Goal: Complete application form: Complete application form

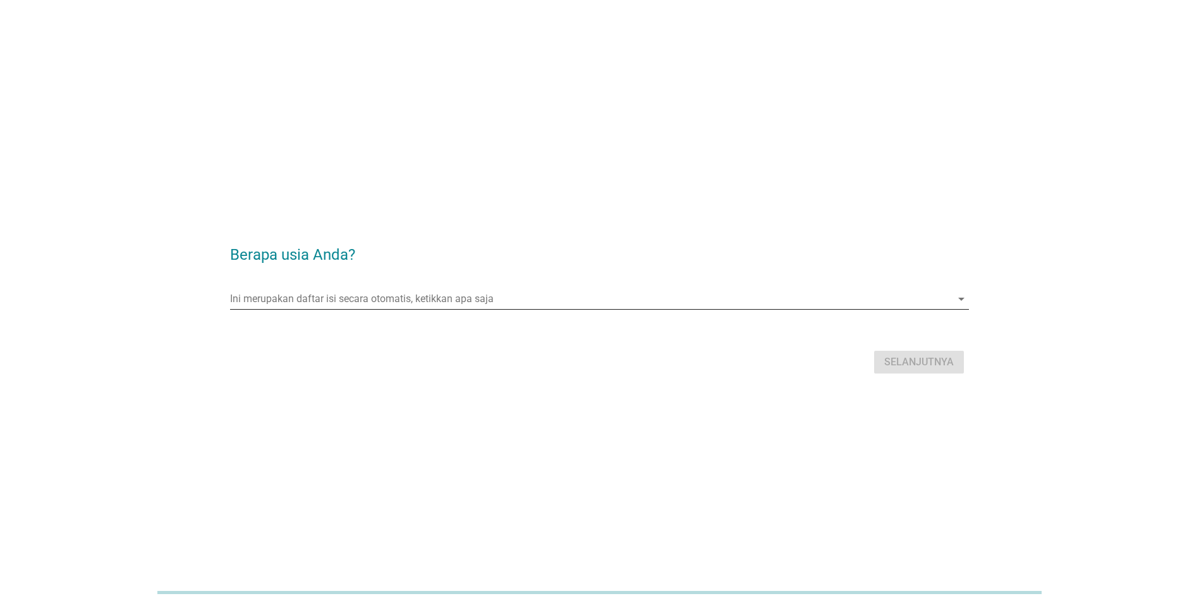
click at [574, 303] on input "Ini merupakan daftar isi secara otomatis, ketikkan apa saja" at bounding box center [590, 299] width 721 height 20
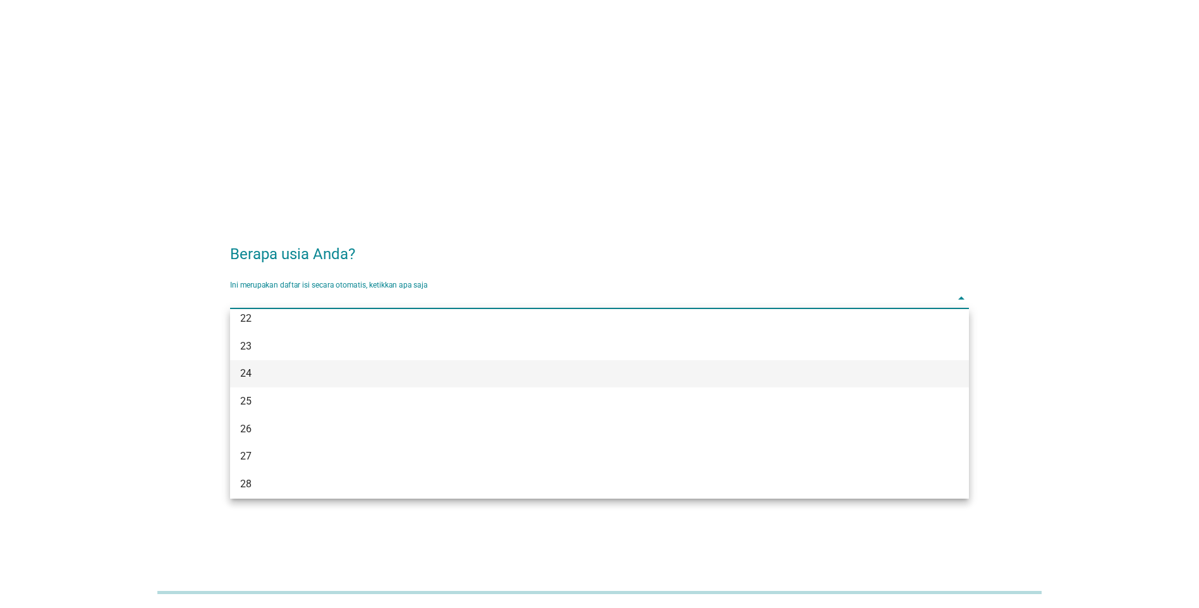
scroll to position [126, 0]
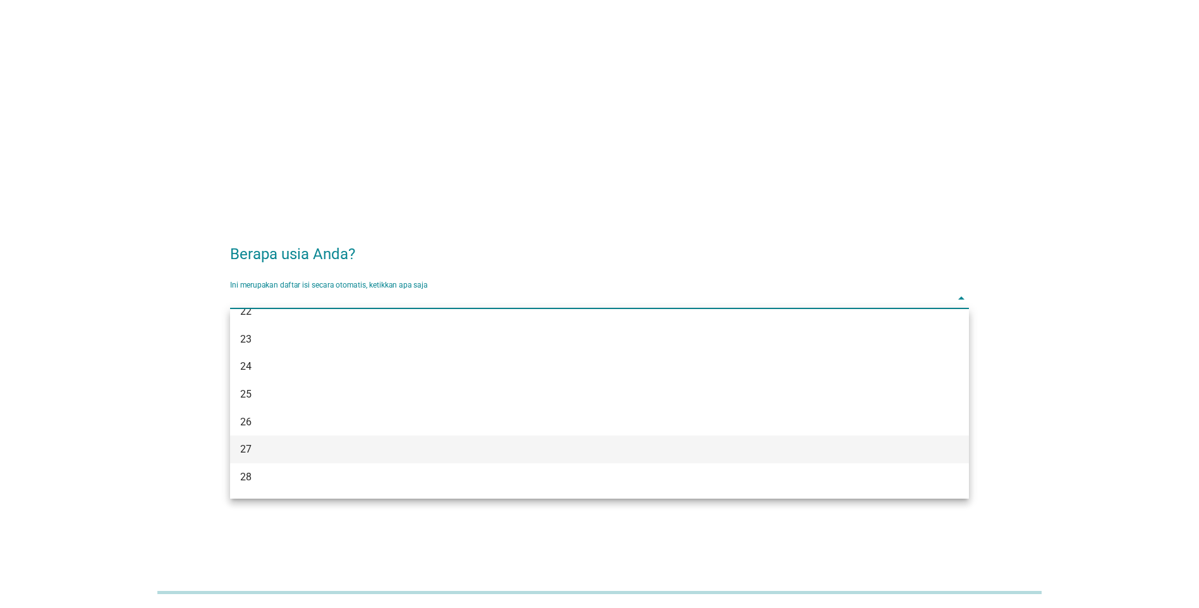
click at [284, 449] on div "27" at bounding box center [569, 449] width 658 height 15
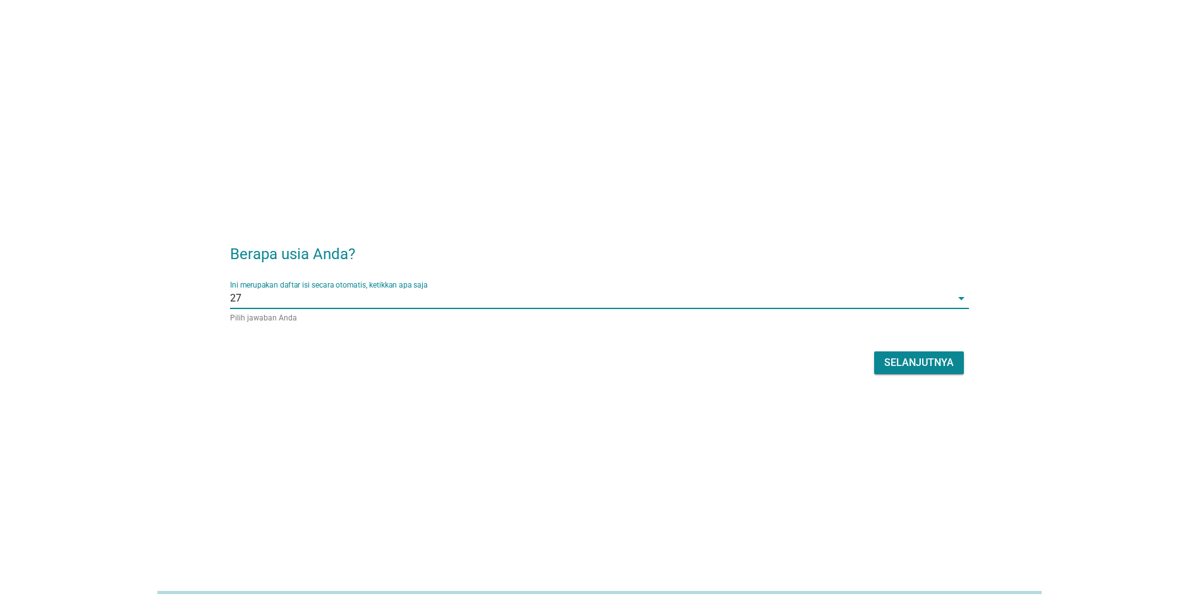
click at [889, 360] on div "Selanjutnya" at bounding box center [919, 362] width 70 height 15
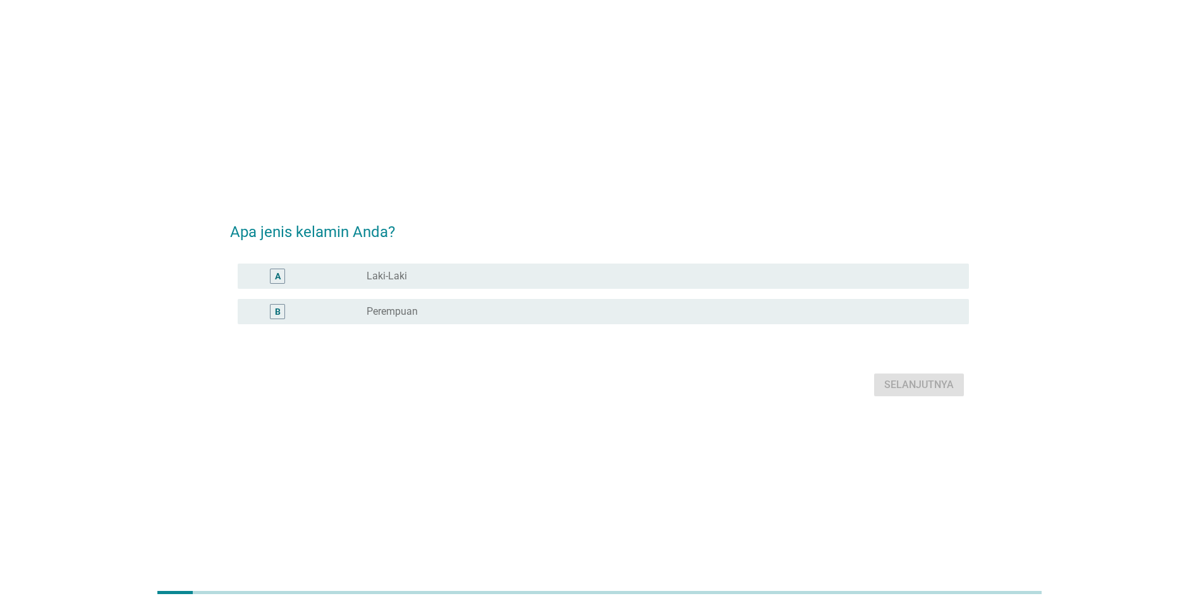
click at [402, 278] on label "Laki-Laki" at bounding box center [386, 276] width 40 height 13
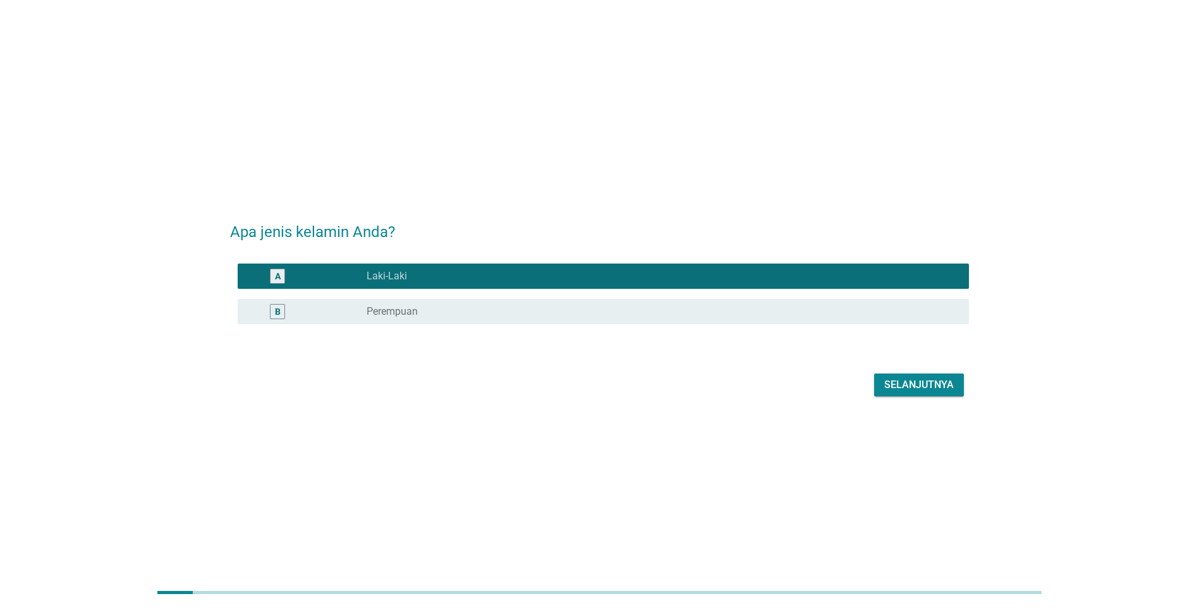
click at [913, 392] on div "Selanjutnya" at bounding box center [919, 384] width 70 height 15
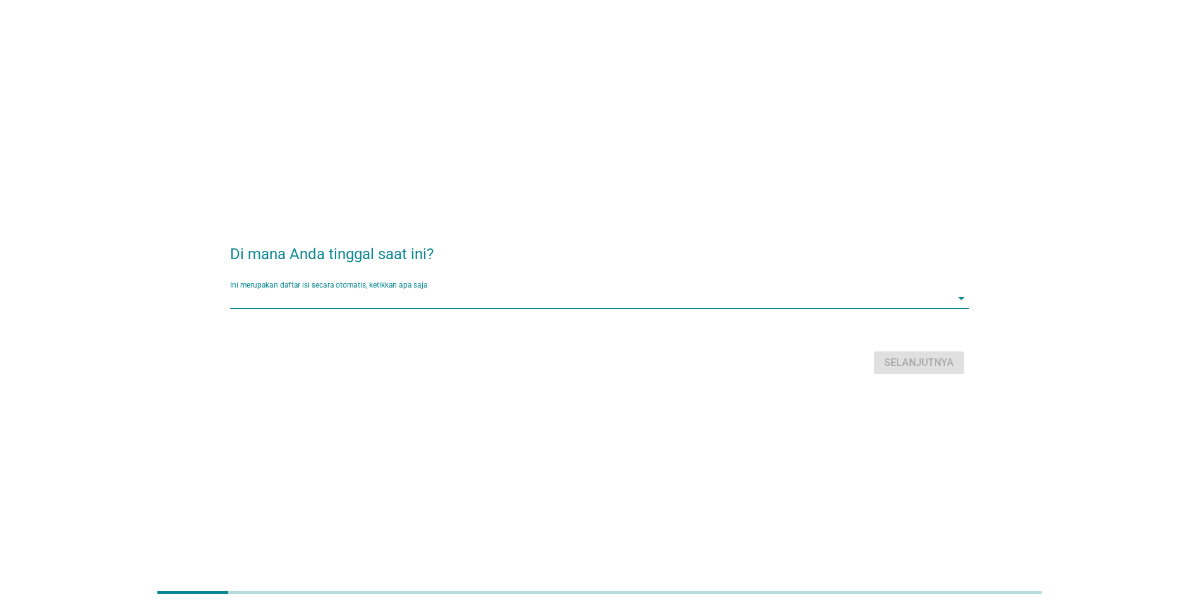
click at [749, 303] on input "Ini merupakan daftar isi secara otomatis, ketikkan apa saja" at bounding box center [590, 298] width 721 height 20
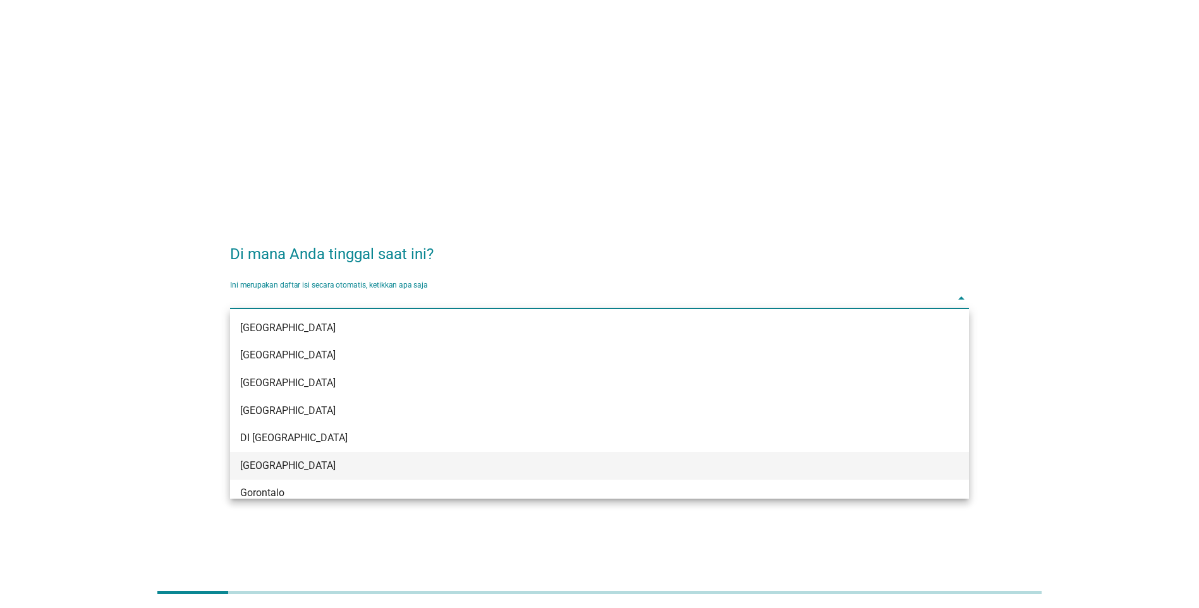
click at [434, 471] on div "[GEOGRAPHIC_DATA]" at bounding box center [569, 465] width 658 height 15
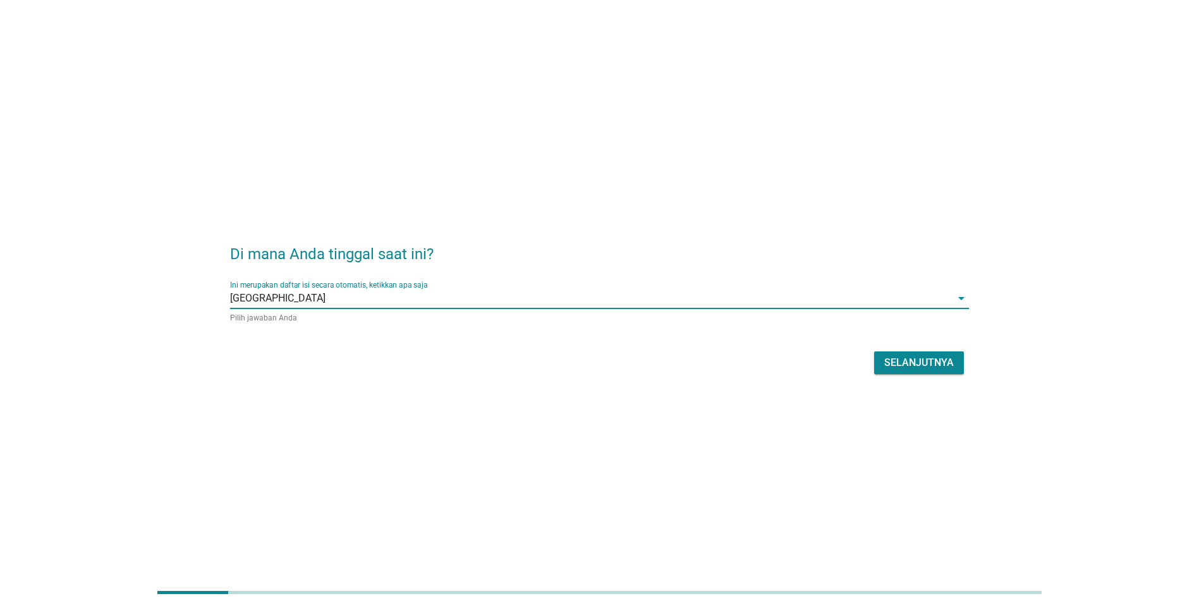
click at [941, 366] on div "Selanjutnya" at bounding box center [919, 362] width 70 height 15
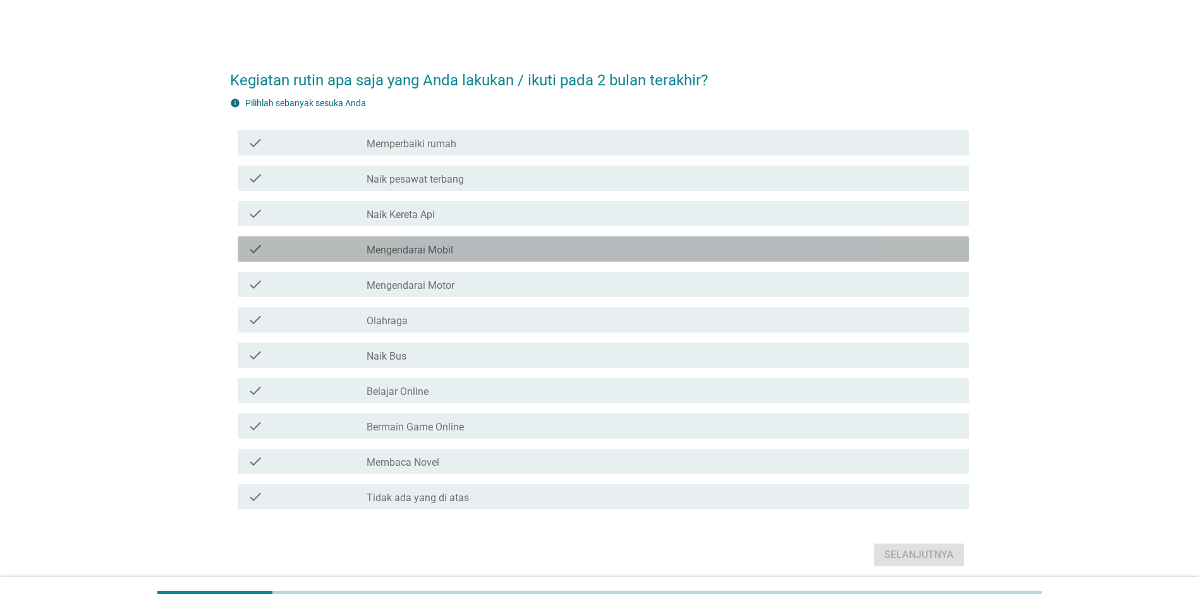
click at [414, 248] on label "Mengendarai Mobil" at bounding box center [409, 250] width 87 height 13
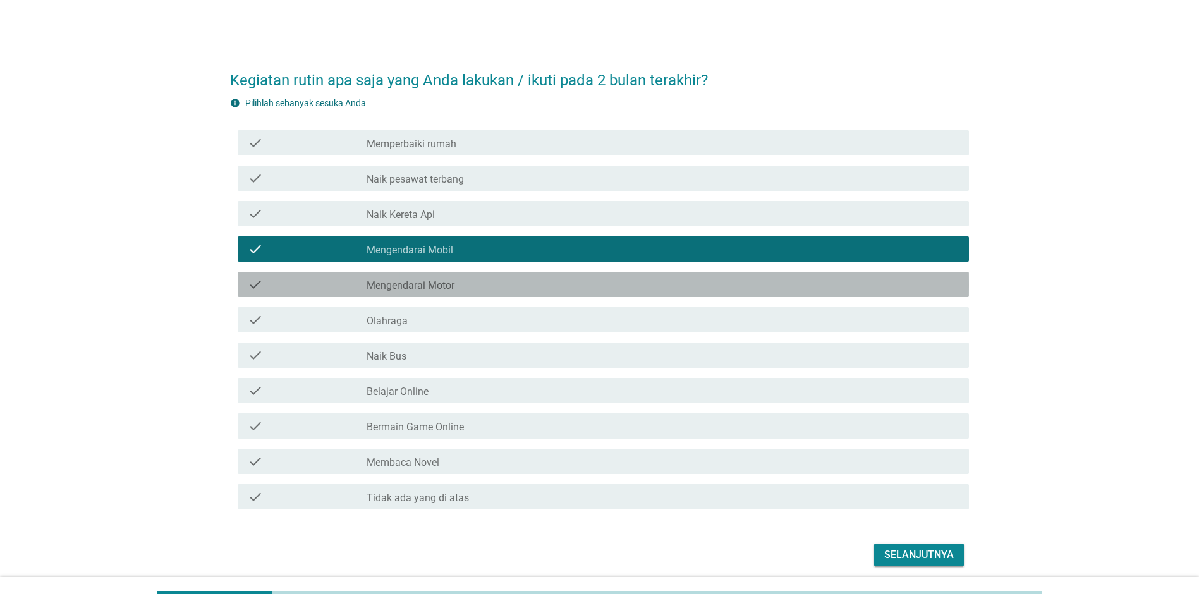
click at [423, 291] on label "Mengendarai Motor" at bounding box center [410, 285] width 88 height 13
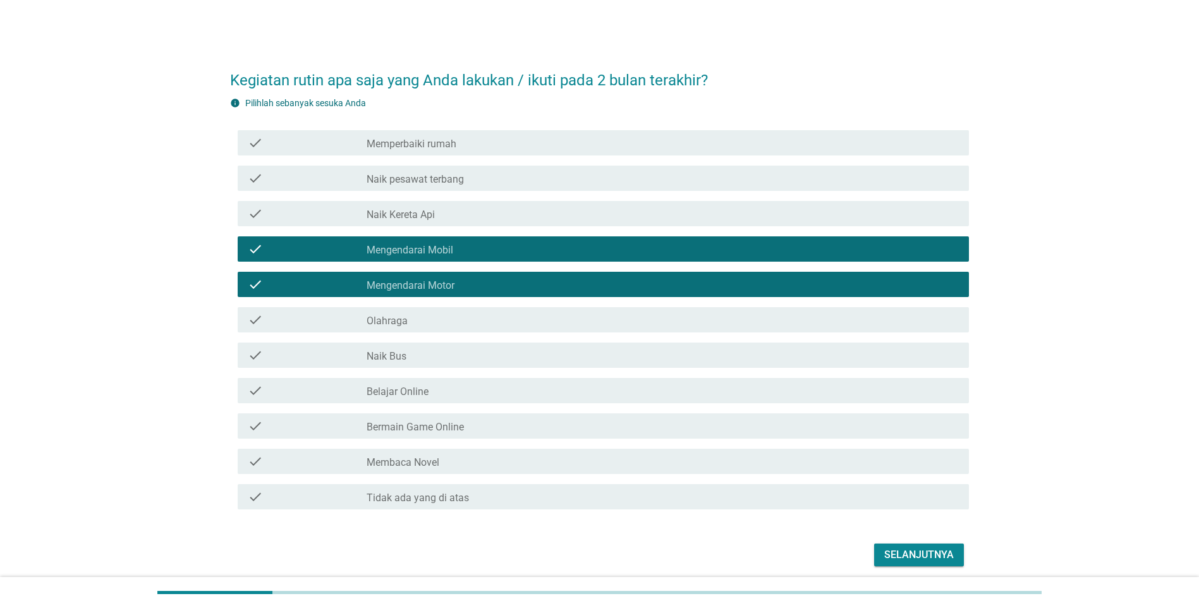
click at [423, 320] on div "check_box_outline_blank Olahraga" at bounding box center [662, 319] width 592 height 15
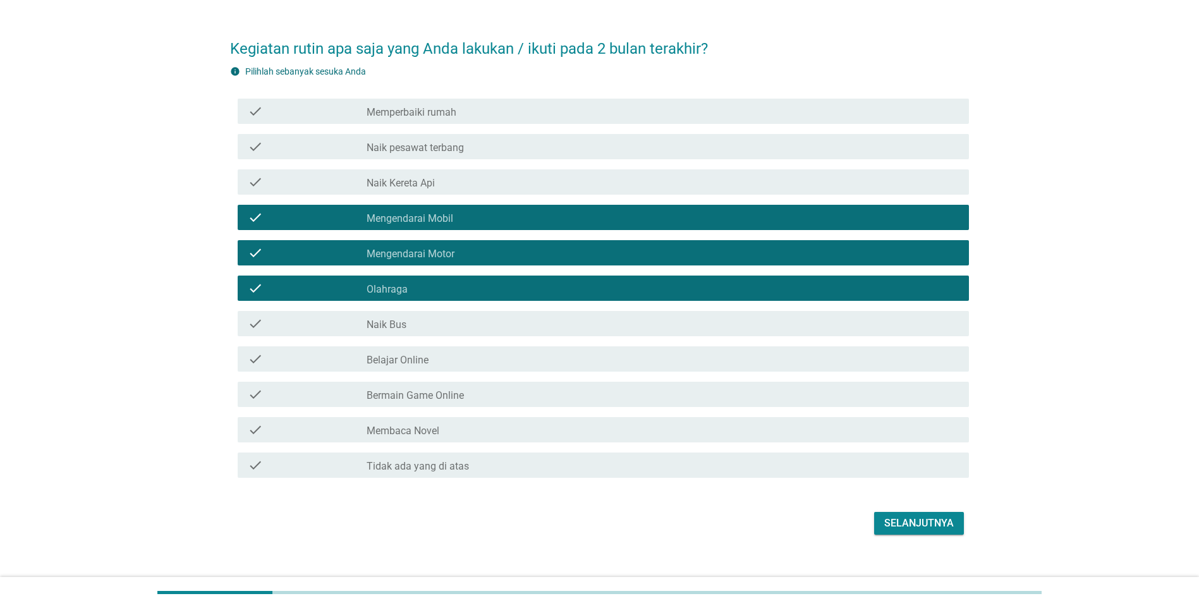
scroll to position [49, 0]
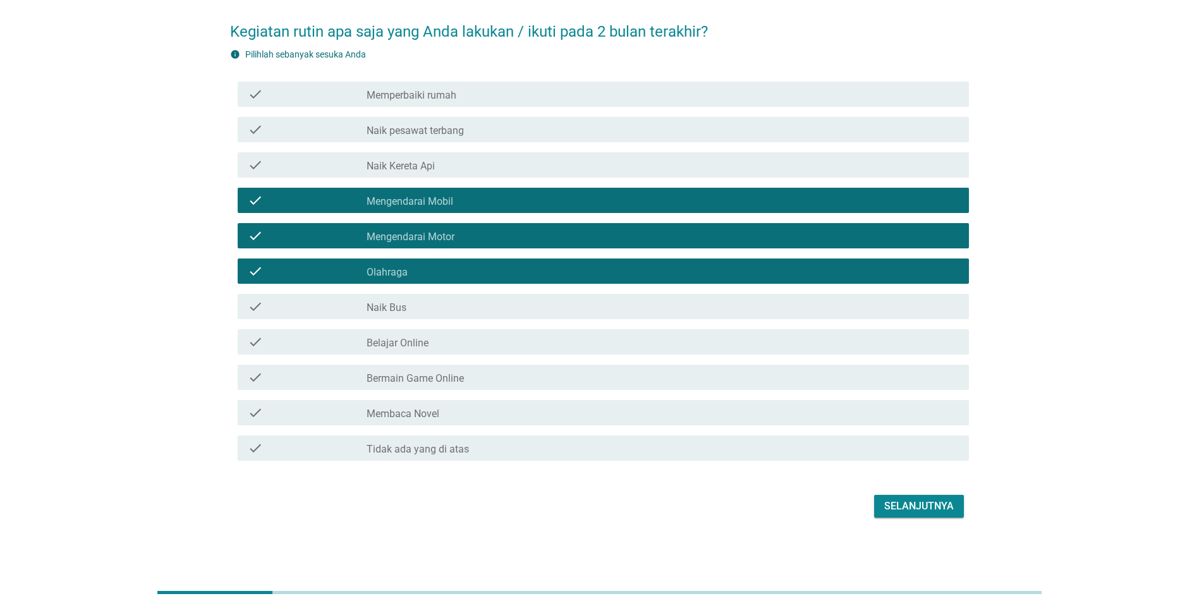
click at [466, 375] on div "check_box_outline_blank Bermain Game Online" at bounding box center [662, 377] width 592 height 15
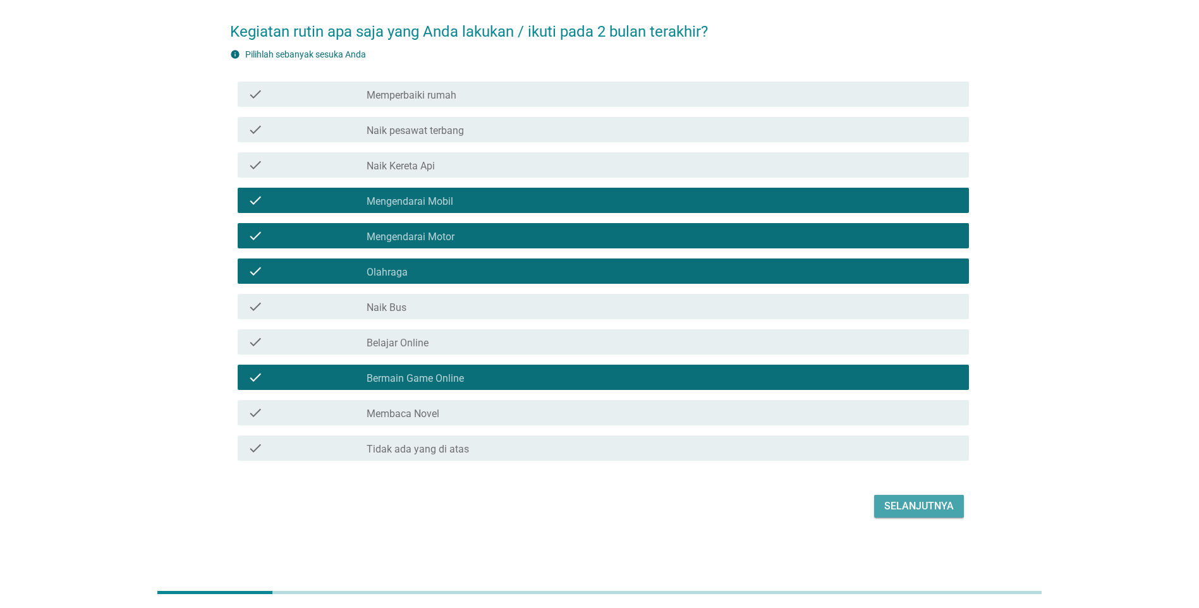
click at [946, 508] on div "Selanjutnya" at bounding box center [919, 506] width 70 height 15
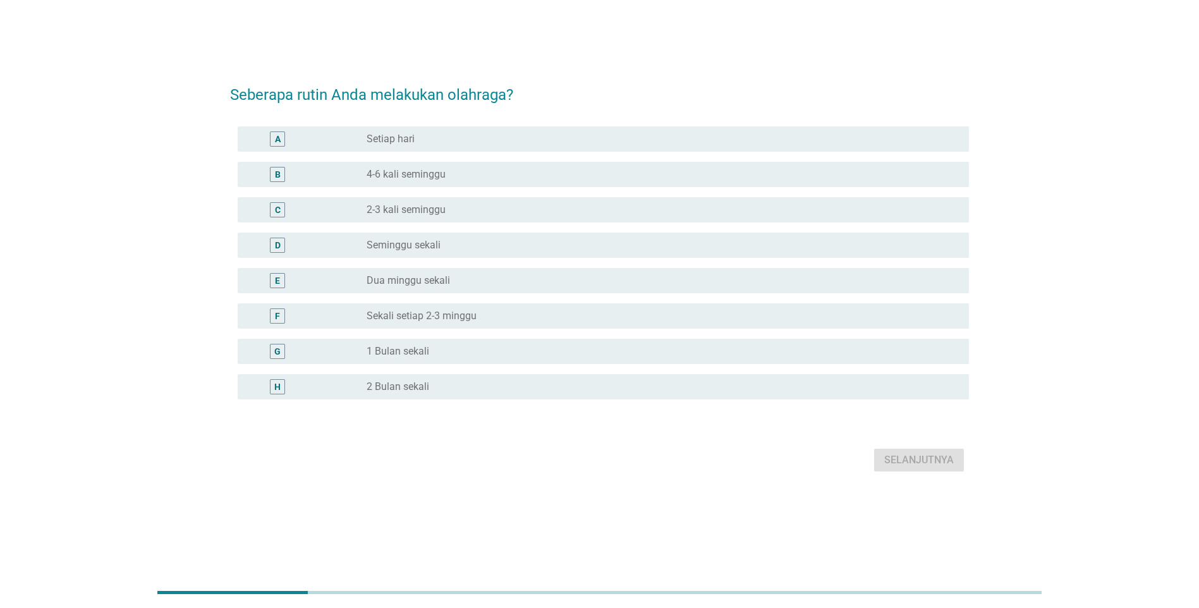
scroll to position [0, 0]
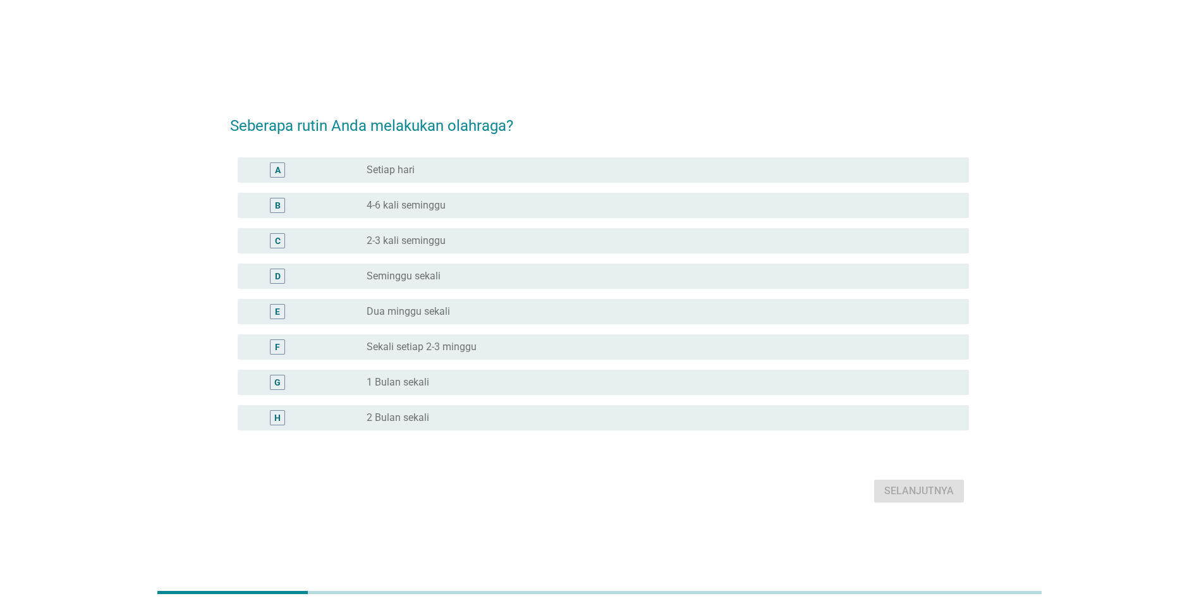
click at [418, 241] on label "2-3 kali seminggu" at bounding box center [405, 240] width 79 height 13
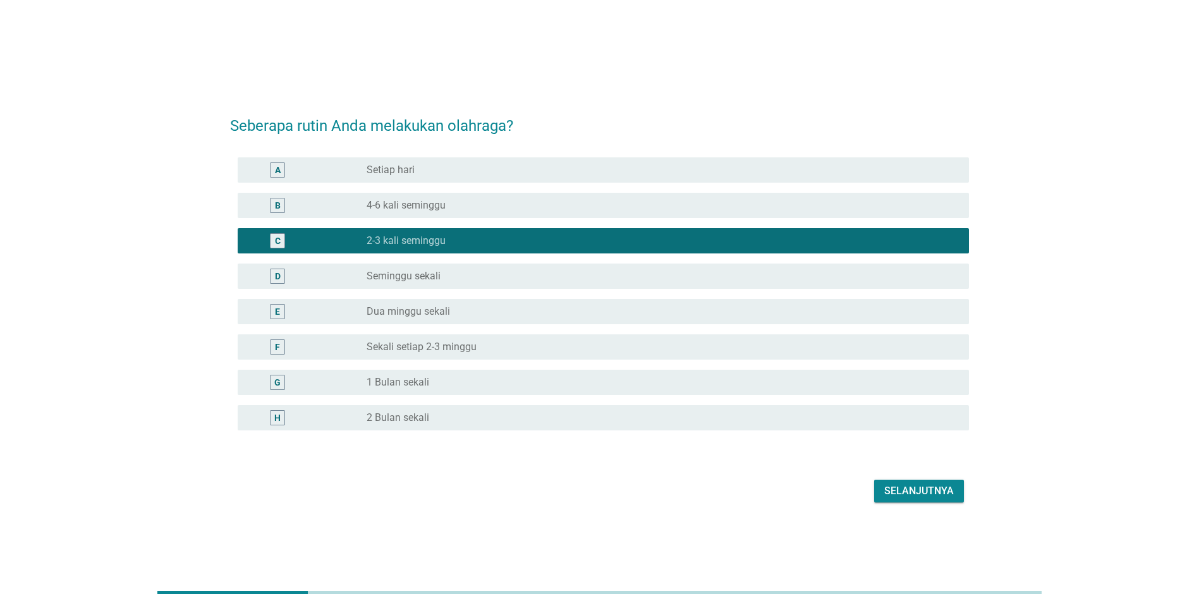
click at [914, 497] on div "Selanjutnya" at bounding box center [919, 490] width 70 height 15
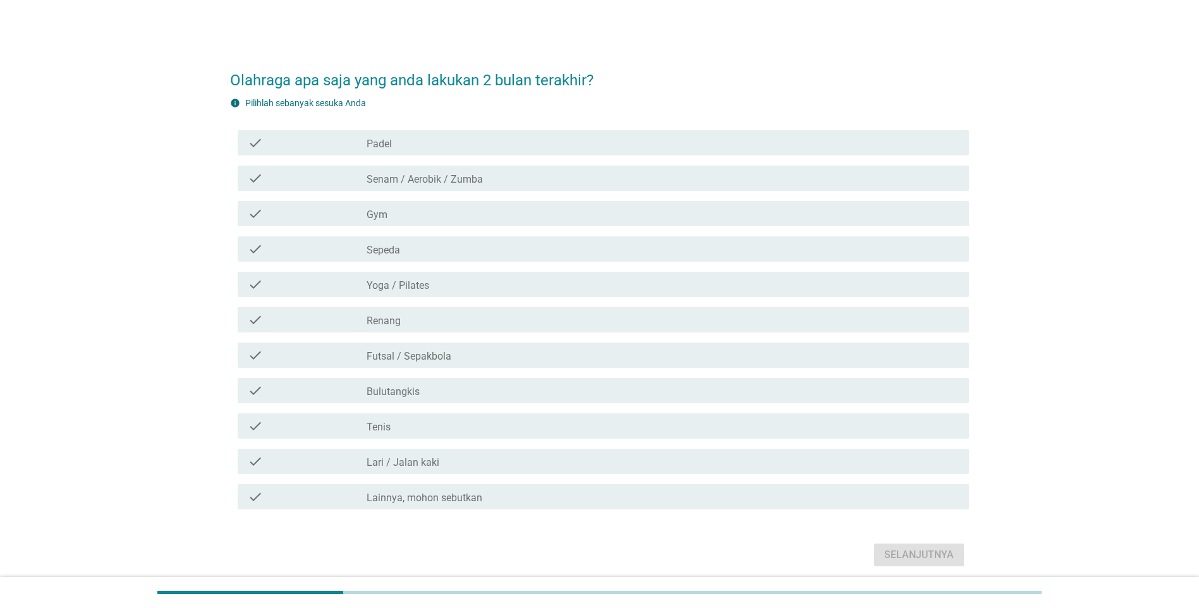
click at [422, 210] on div "check_box_outline_blank Gym" at bounding box center [662, 213] width 592 height 15
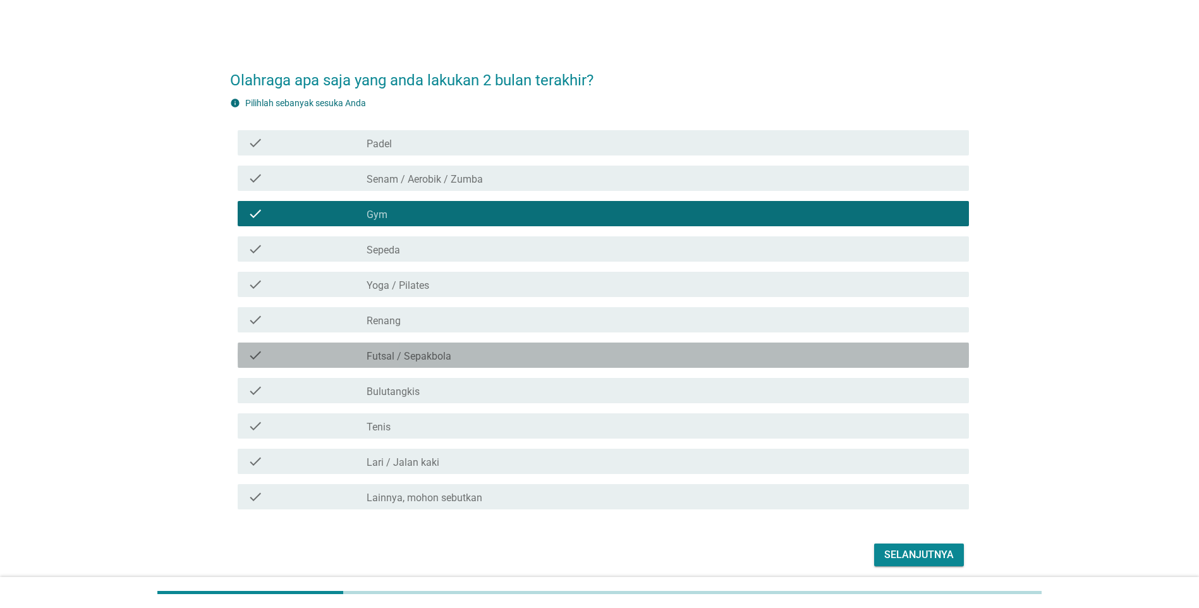
click at [421, 354] on label "Futsal / Sepakbola" at bounding box center [408, 356] width 85 height 13
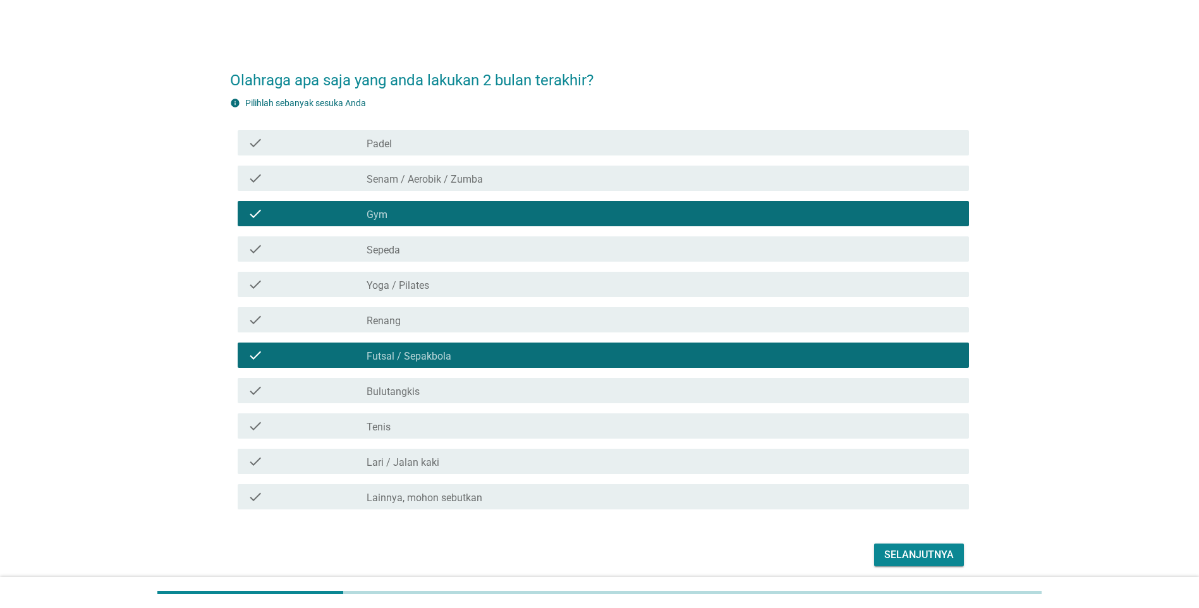
scroll to position [49, 0]
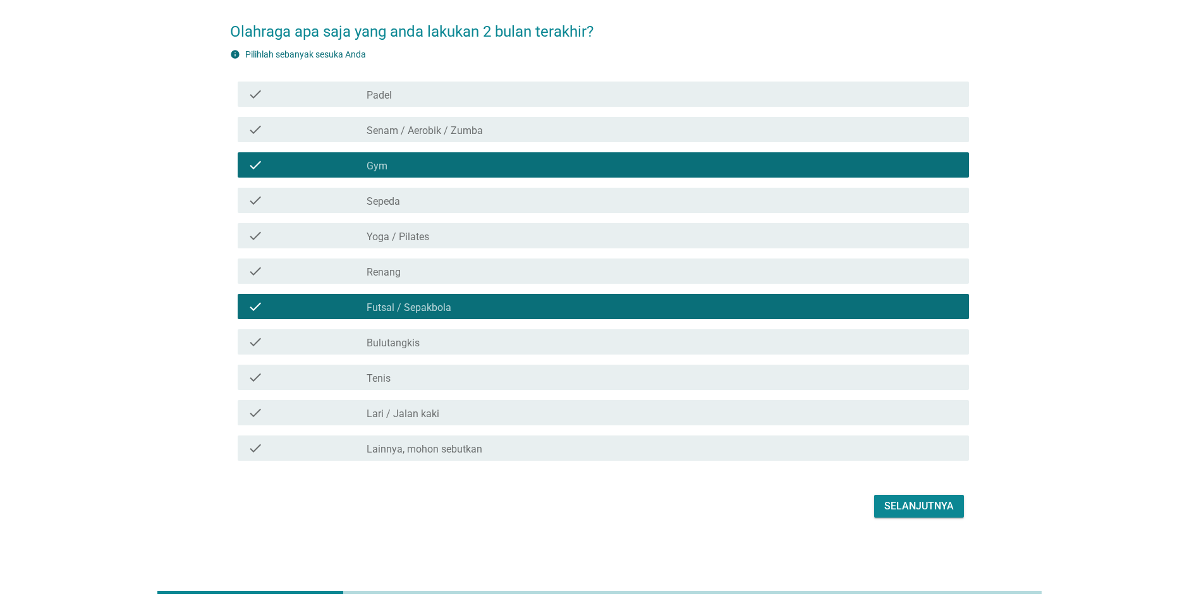
drag, startPoint x: 426, startPoint y: 408, endPoint x: 436, endPoint y: 405, distance: 9.8
click at [426, 409] on label "Lari / Jalan kaki" at bounding box center [402, 414] width 73 height 13
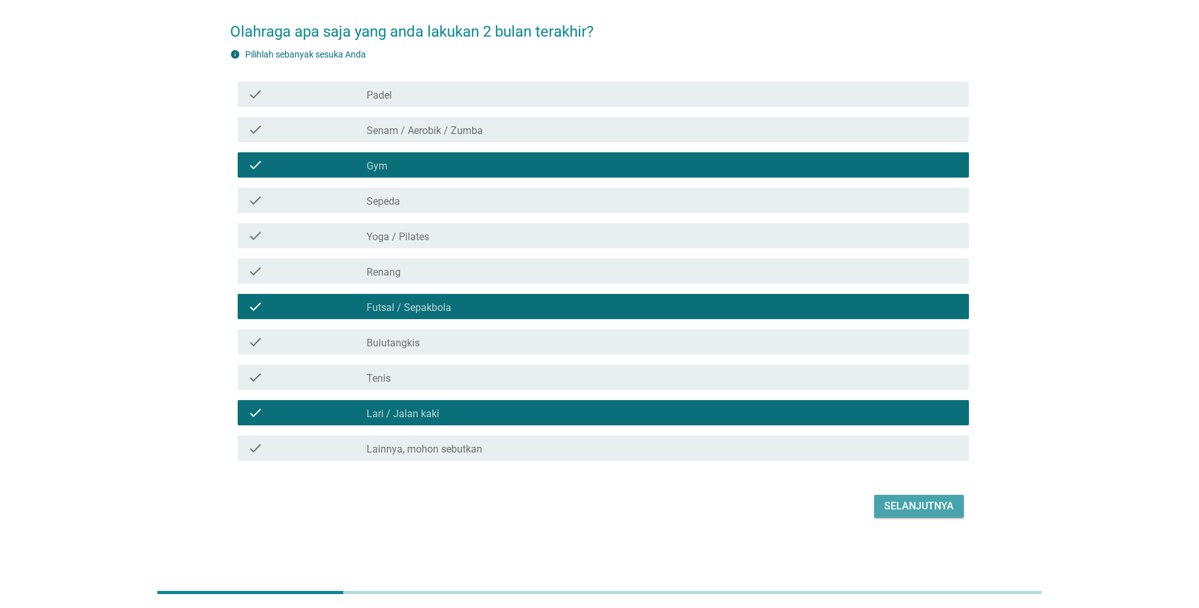
click at [912, 509] on div "Selanjutnya" at bounding box center [919, 506] width 70 height 15
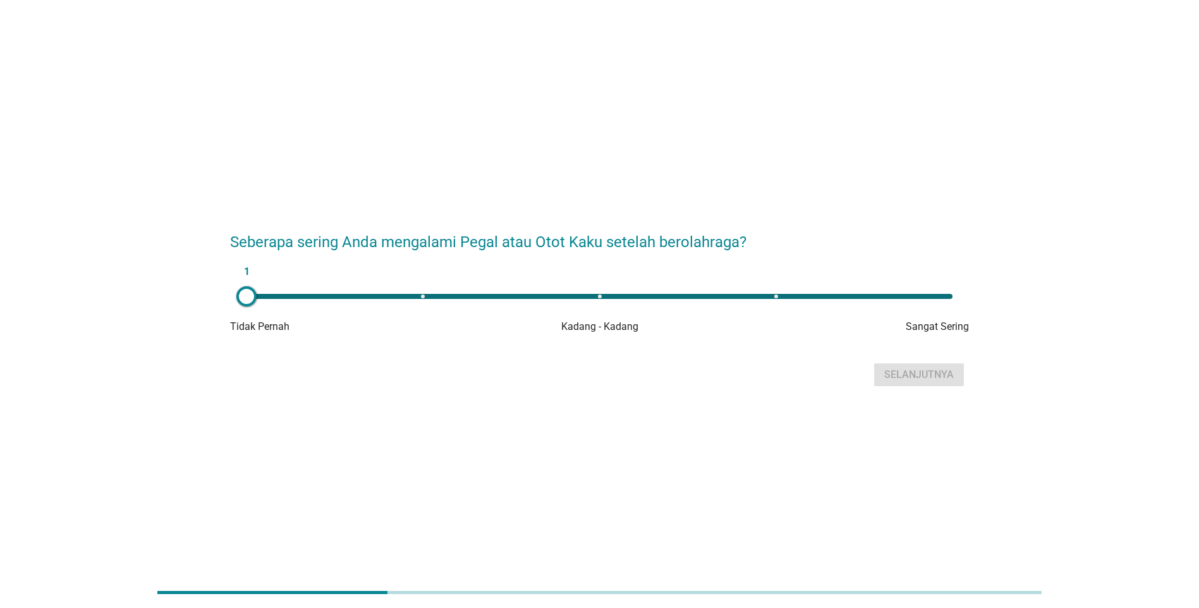
click at [427, 296] on div "1" at bounding box center [599, 296] width 706 height 5
type input "2"
click at [921, 372] on div "Selanjutnya" at bounding box center [919, 374] width 70 height 15
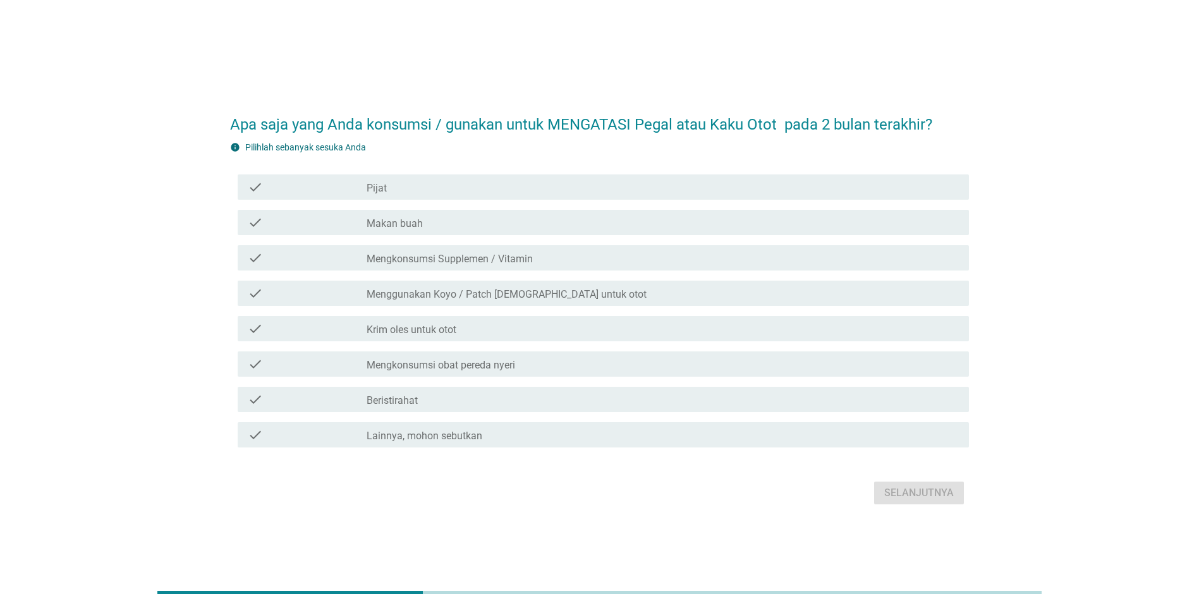
click at [413, 401] on label "Beristirahat" at bounding box center [391, 400] width 51 height 13
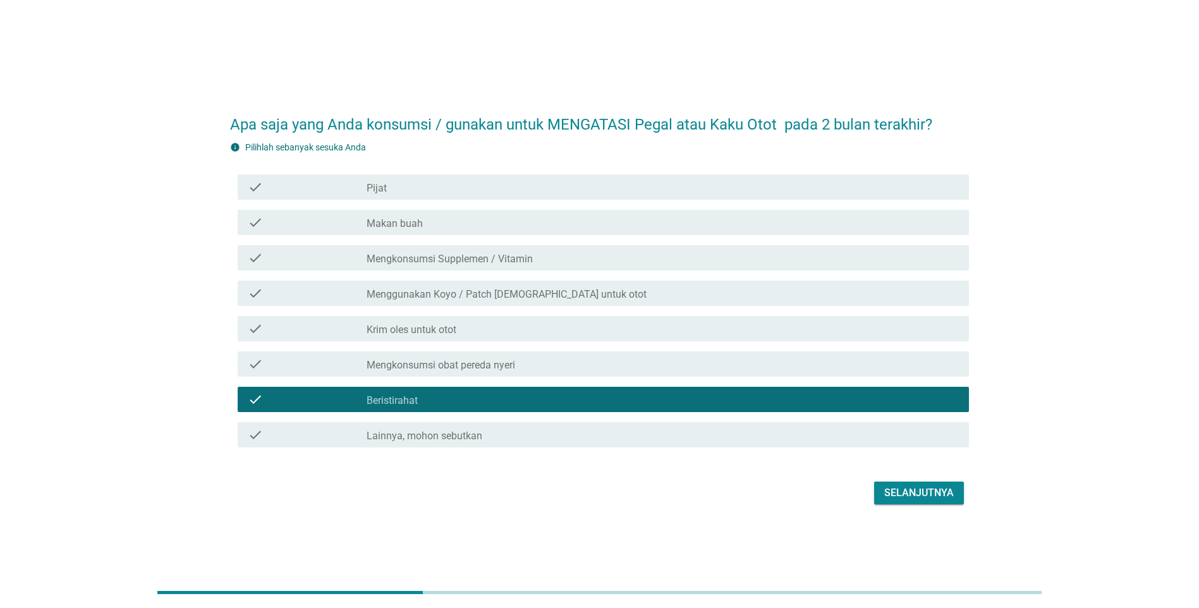
click at [897, 488] on div "Selanjutnya" at bounding box center [919, 492] width 70 height 15
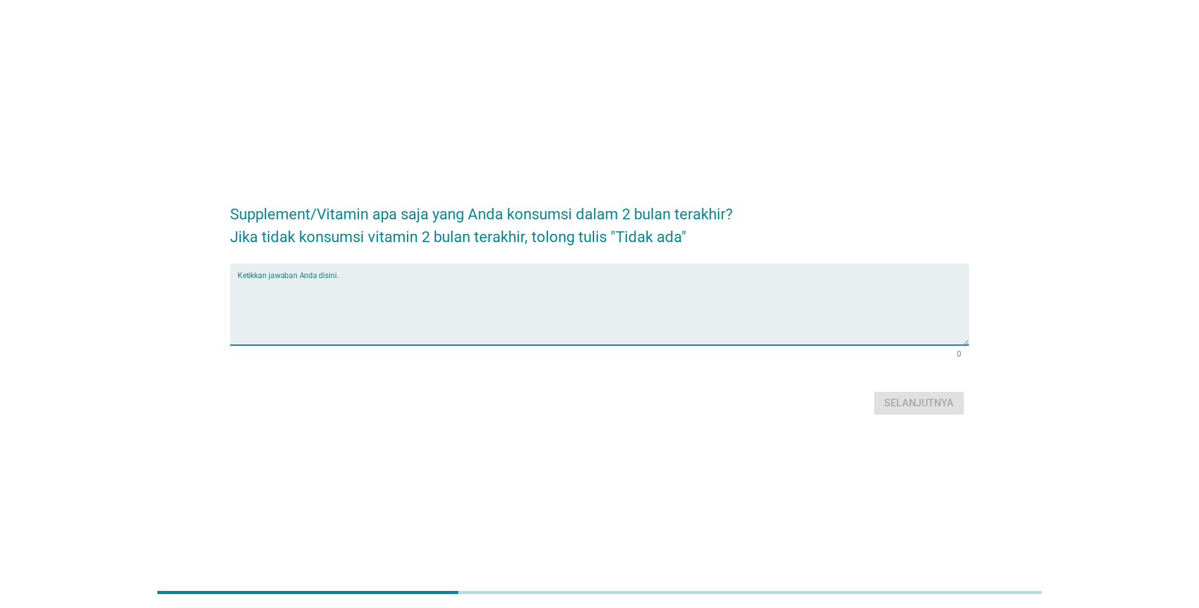
click at [502, 291] on textarea "Ketikkan jawaban Anda disini." at bounding box center [603, 312] width 731 height 66
type textarea "Tidak ada"
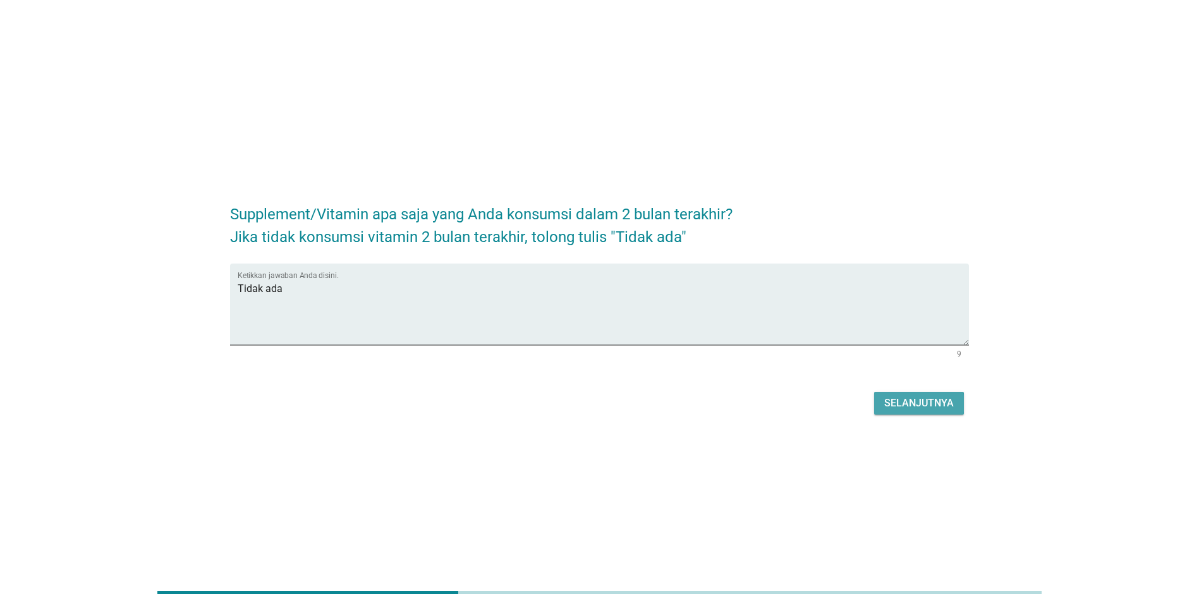
click at [922, 396] on div "Selanjutnya" at bounding box center [919, 403] width 70 height 15
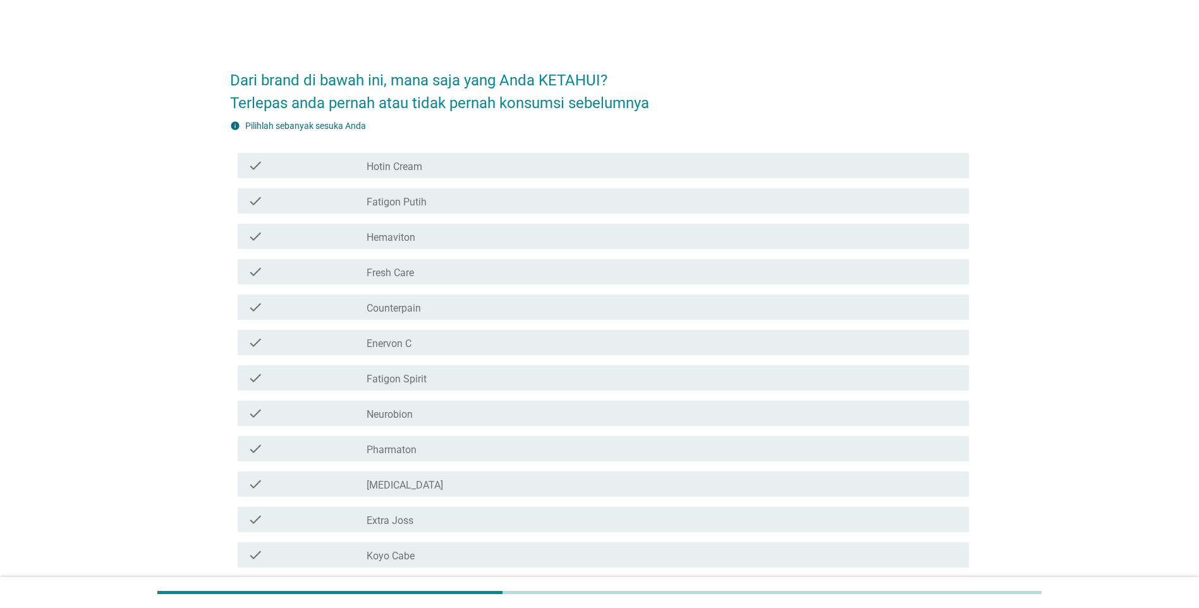
click at [394, 160] on label "Hotin Cream" at bounding box center [394, 166] width 56 height 13
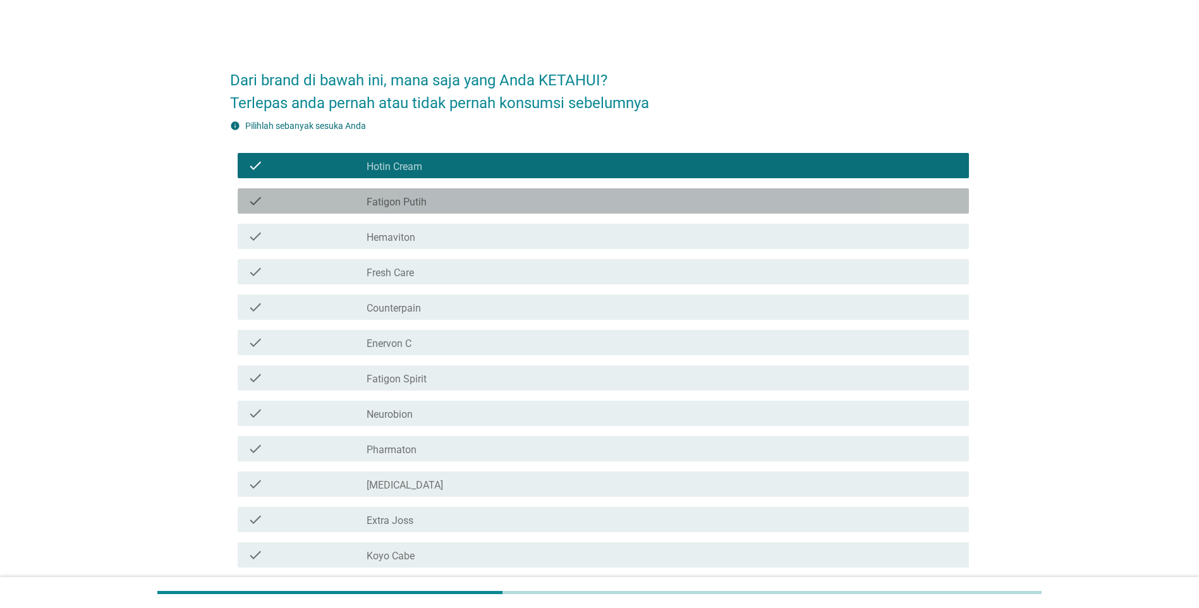
click at [399, 197] on label "Fatigon Putih" at bounding box center [396, 202] width 60 height 13
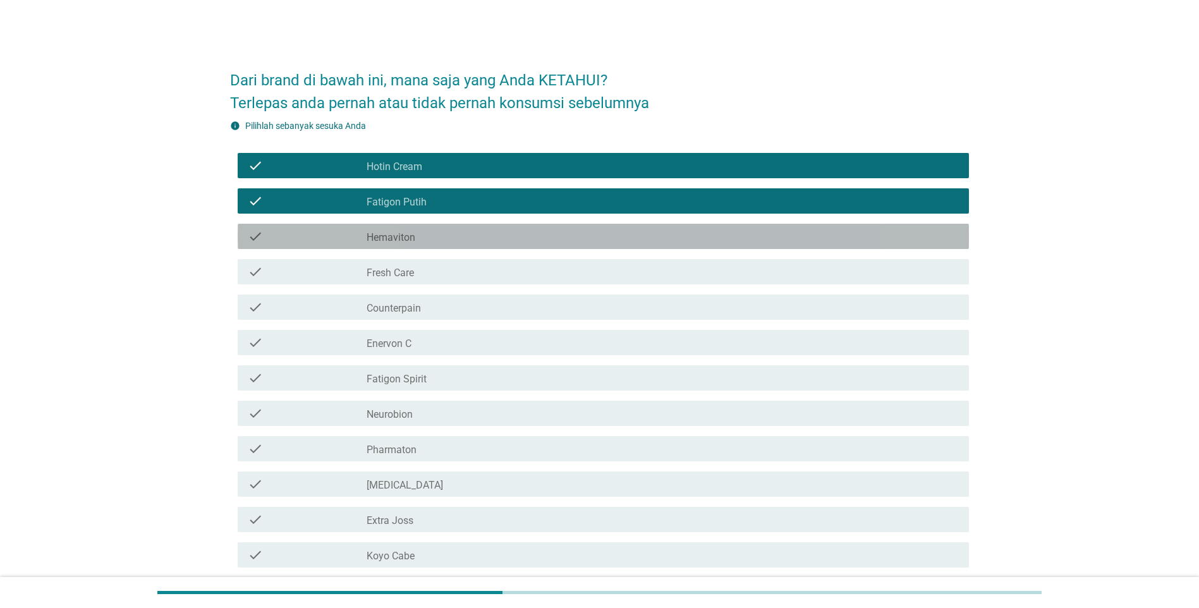
click at [401, 234] on label "Hemaviton" at bounding box center [390, 237] width 49 height 13
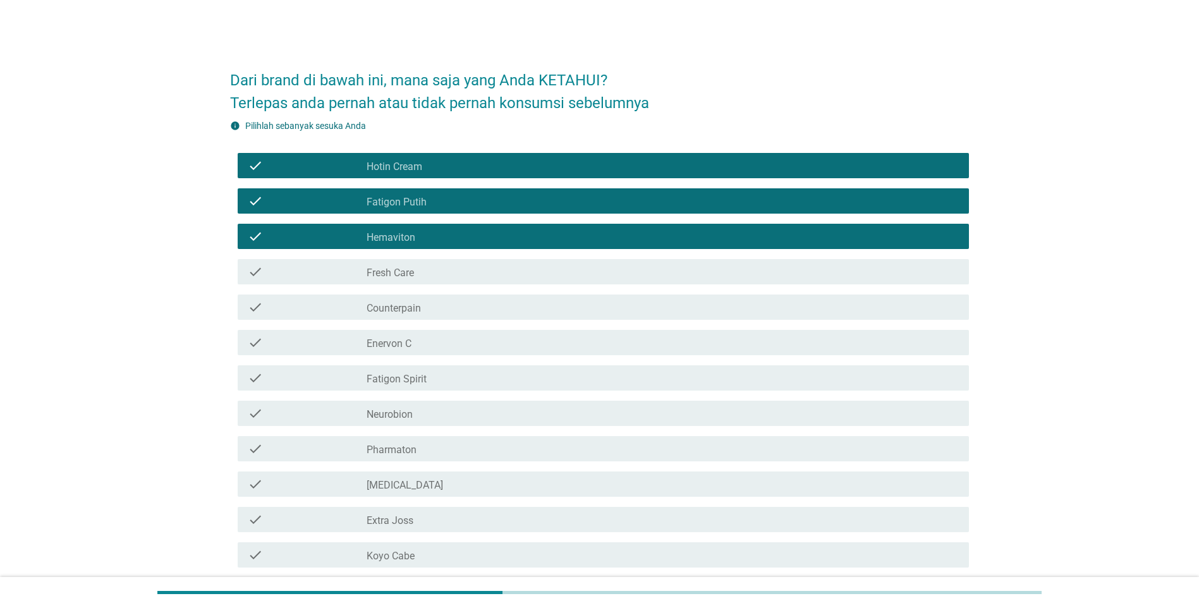
click at [402, 270] on label "Fresh Care" at bounding box center [389, 273] width 47 height 13
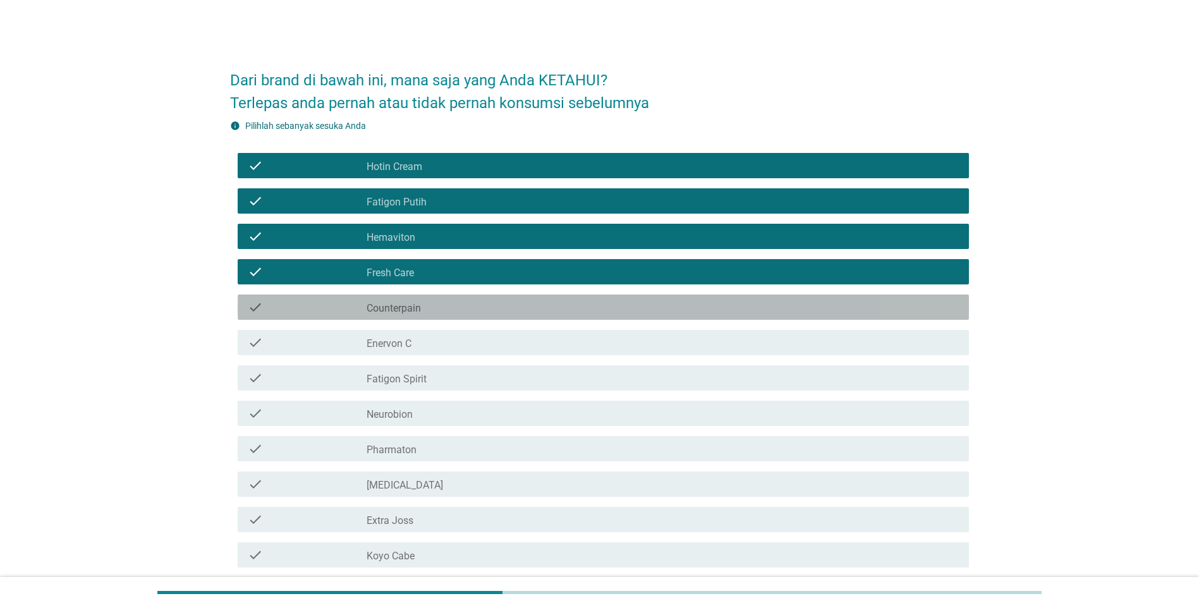
click at [402, 306] on label "Counterpain" at bounding box center [393, 308] width 54 height 13
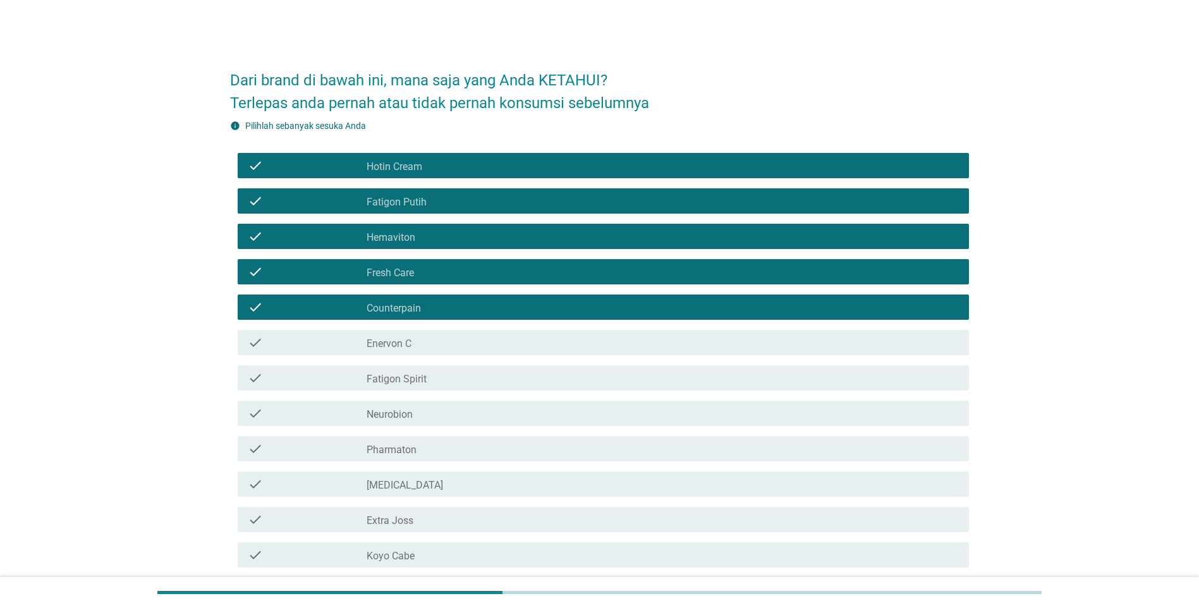
click at [404, 349] on label "Enervon C" at bounding box center [388, 343] width 45 height 13
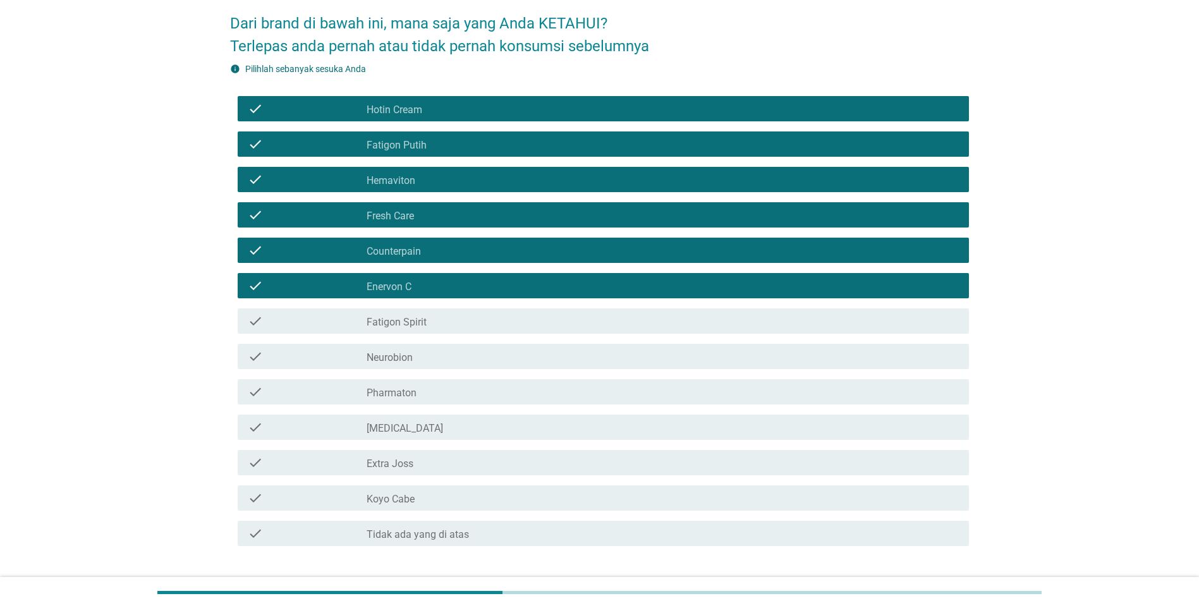
scroll to position [126, 0]
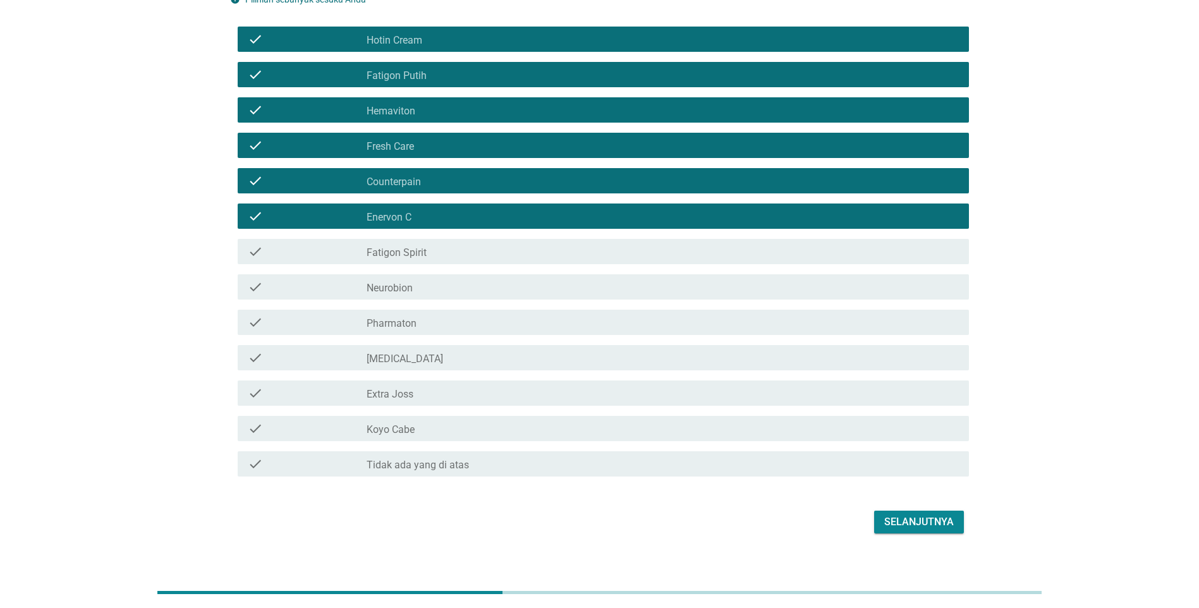
click at [404, 248] on label "Fatigon Spirit" at bounding box center [396, 252] width 60 height 13
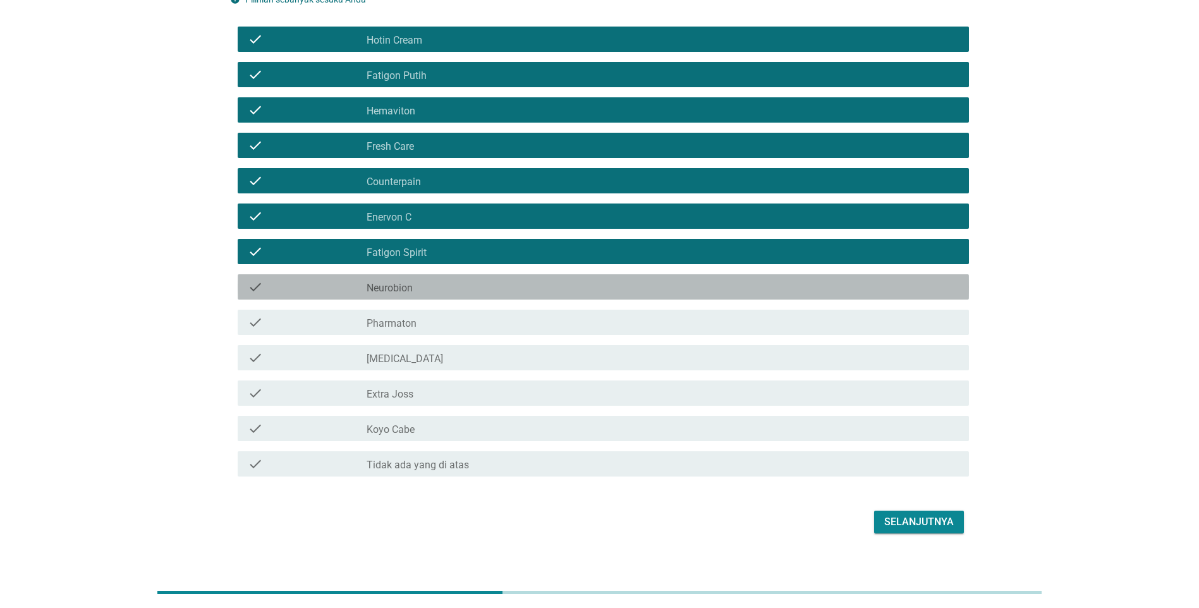
click at [398, 280] on div "check_box_outline_blank Neurobion" at bounding box center [662, 286] width 592 height 15
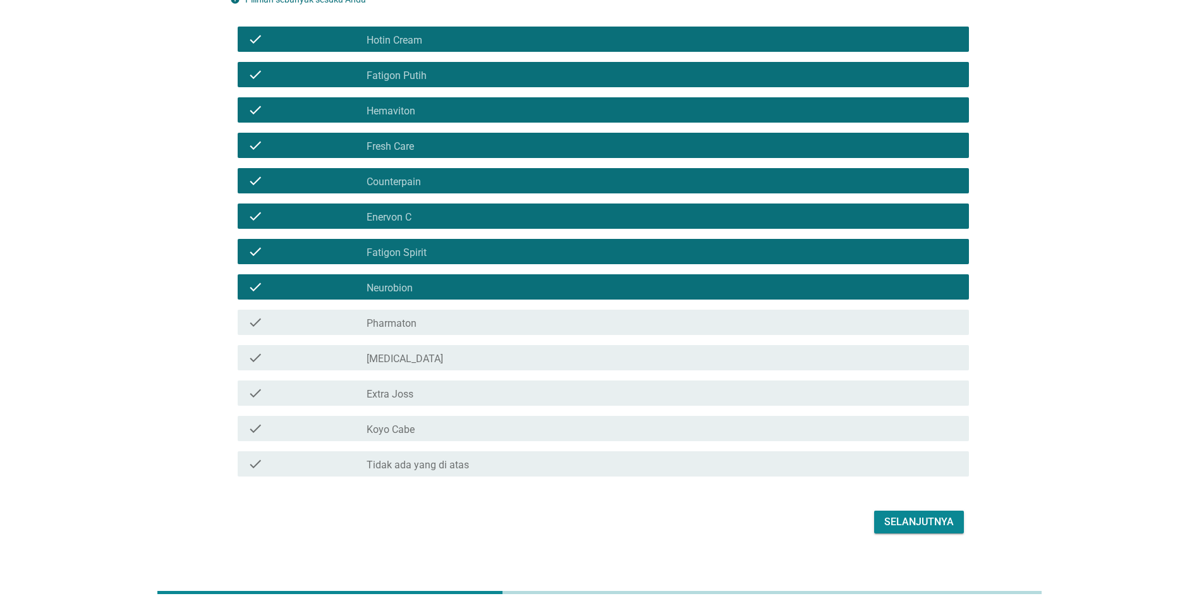
click at [398, 319] on label "Pharmaton" at bounding box center [391, 323] width 50 height 13
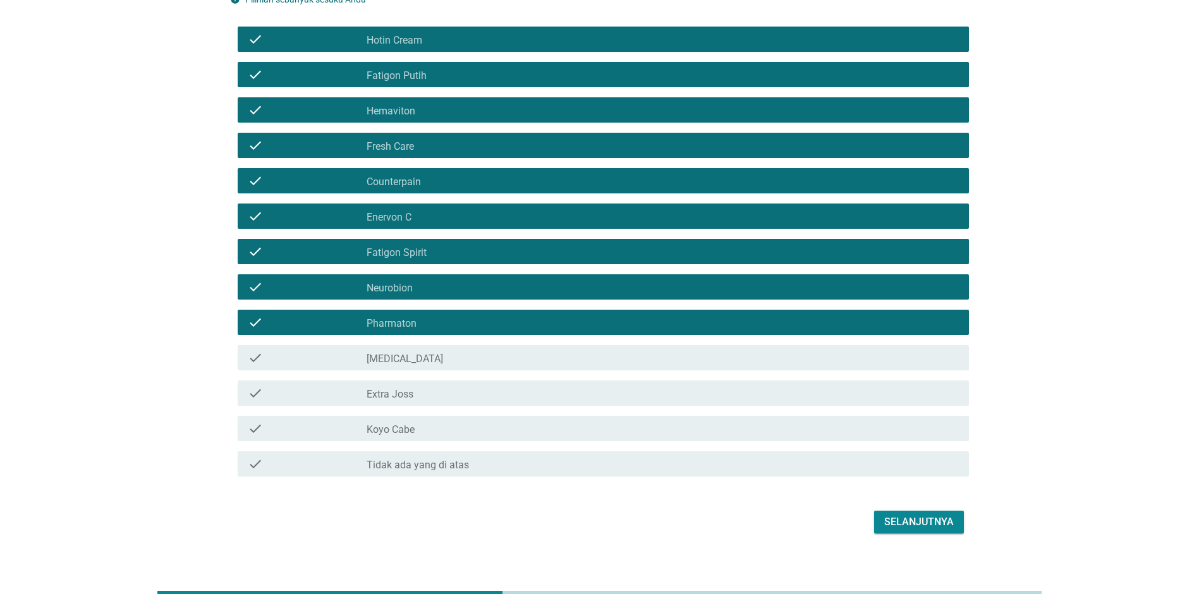
click at [398, 341] on div "check check_box_outline_blank [MEDICAL_DATA]" at bounding box center [599, 357] width 739 height 35
click at [398, 356] on label "[MEDICAL_DATA]" at bounding box center [404, 359] width 76 height 13
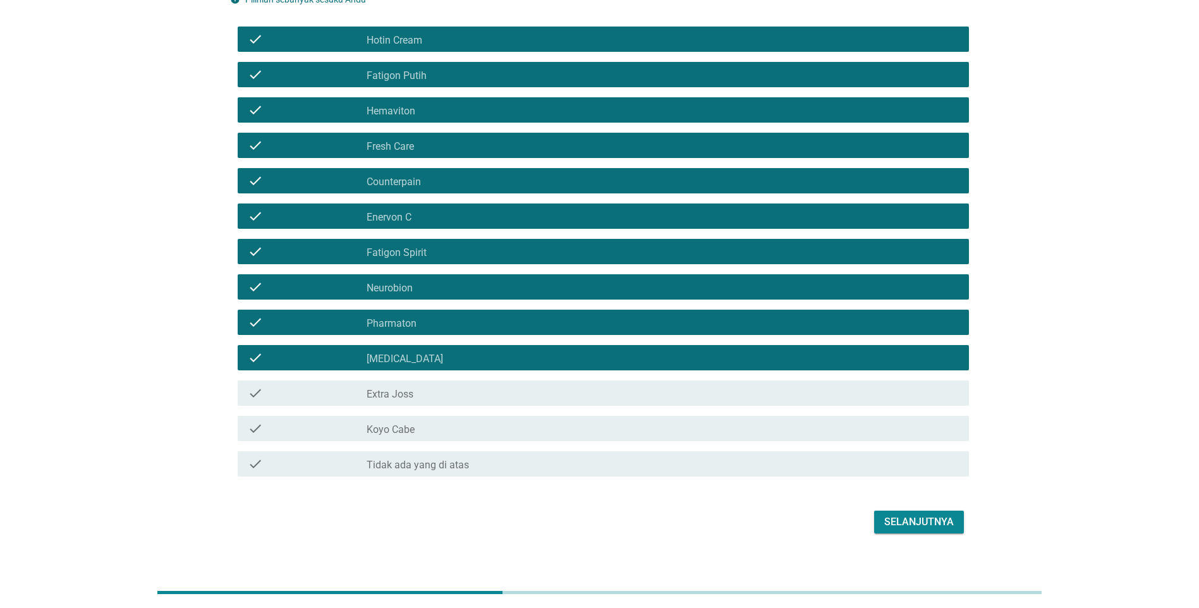
click at [407, 396] on label "Extra Joss" at bounding box center [389, 394] width 47 height 13
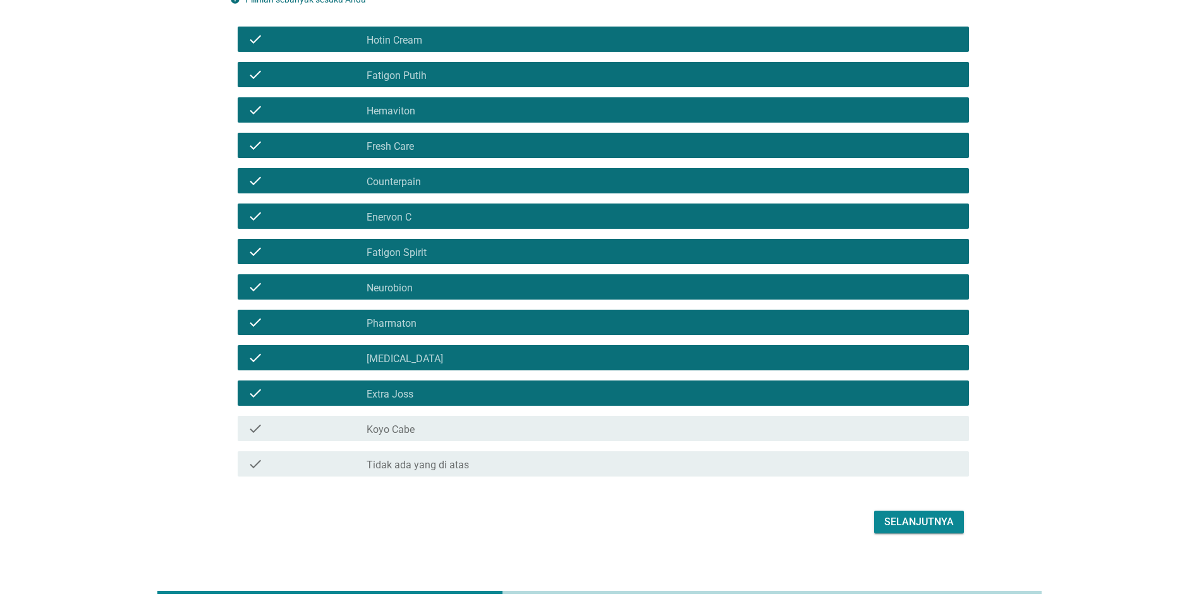
click at [443, 433] on div "check_box_outline_blank Koyo Cabe" at bounding box center [662, 428] width 592 height 15
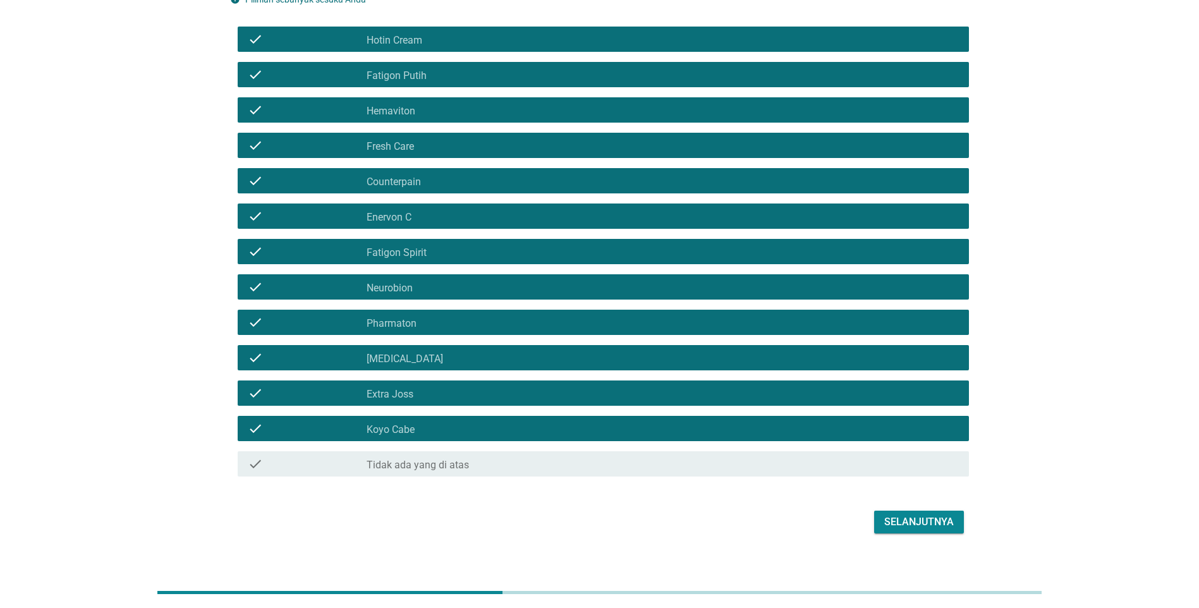
click at [921, 523] on div "Selanjutnya" at bounding box center [919, 521] width 70 height 15
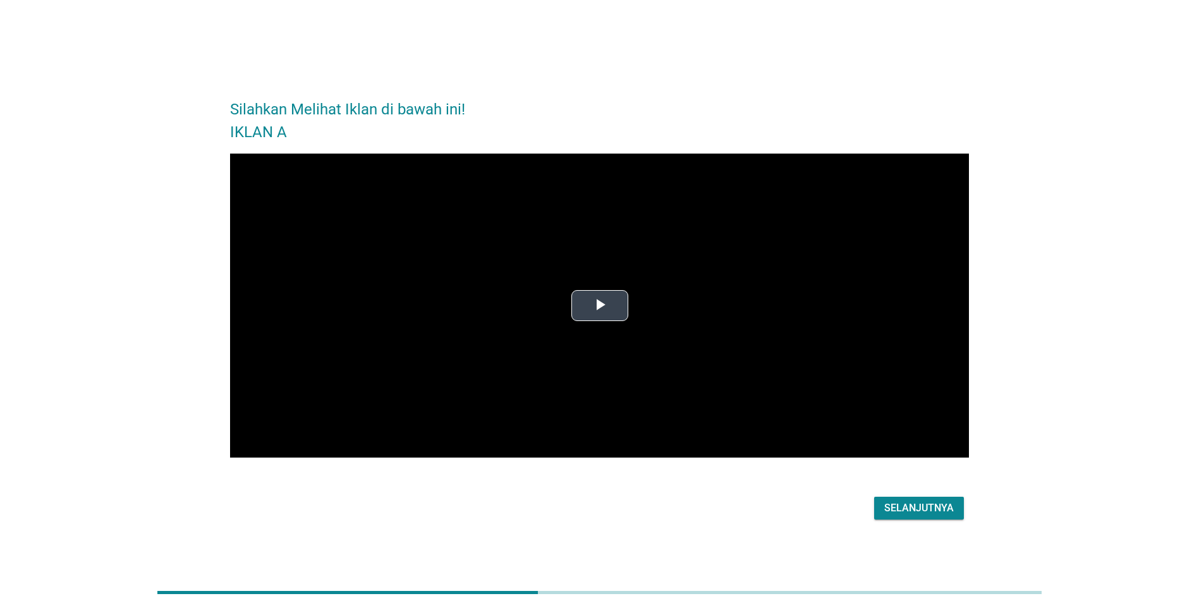
click at [600, 305] on span "Video Player" at bounding box center [600, 305] width 0 height 0
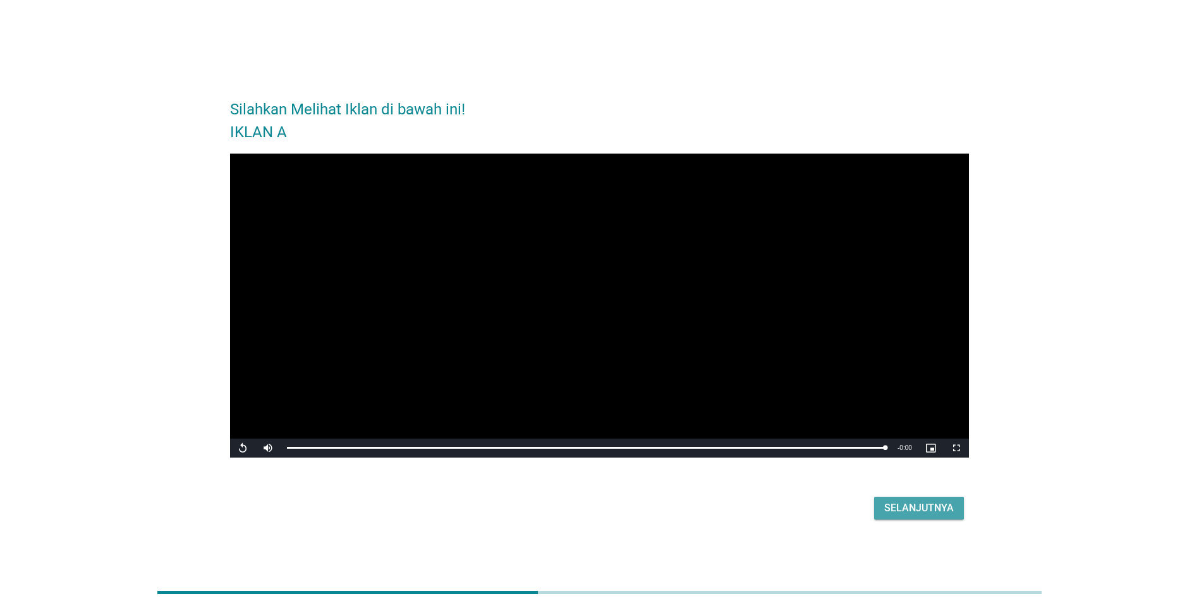
click at [914, 513] on div "Selanjutnya" at bounding box center [919, 507] width 70 height 15
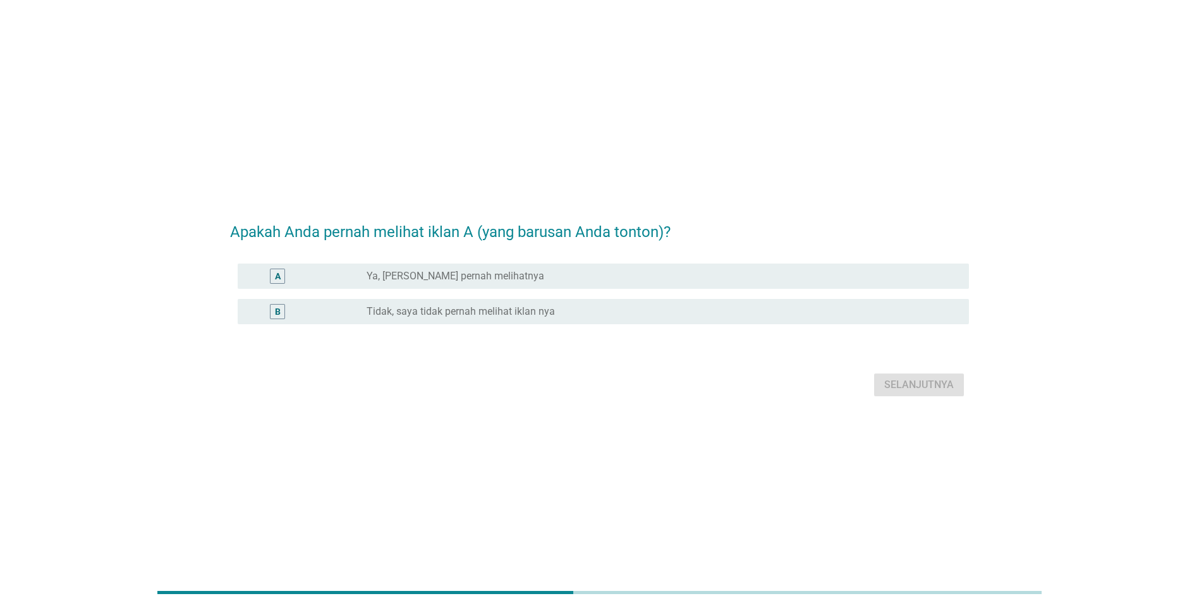
click at [588, 273] on div "radio_button_unchecked Ya, [PERSON_NAME] pernah melihatnya" at bounding box center [657, 276] width 582 height 13
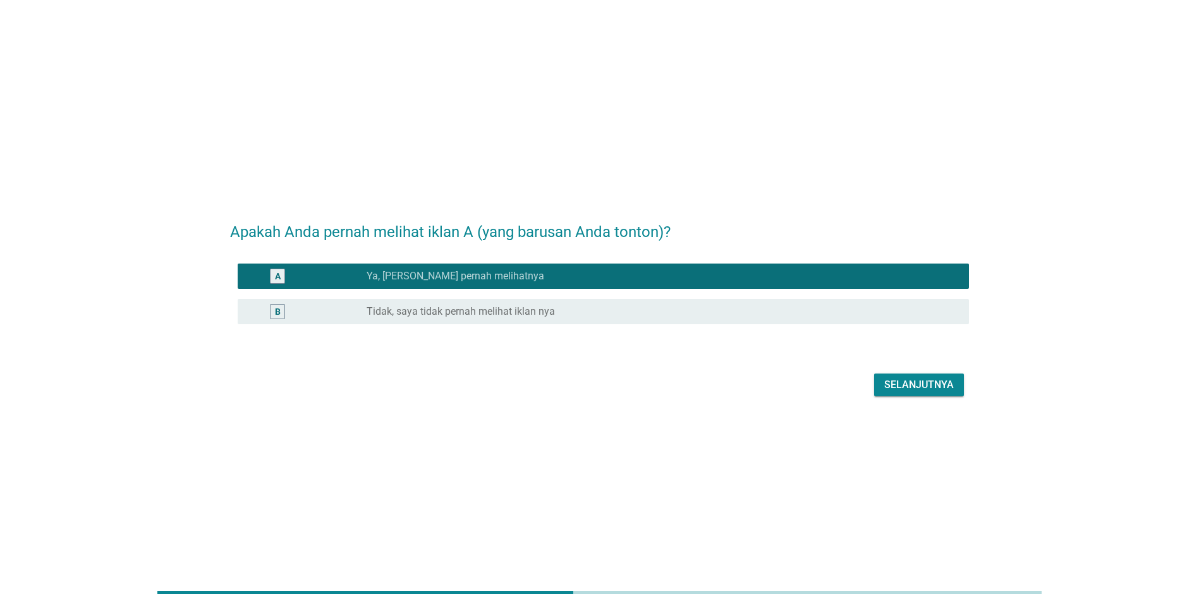
click at [891, 387] on div "Selanjutnya" at bounding box center [919, 384] width 70 height 15
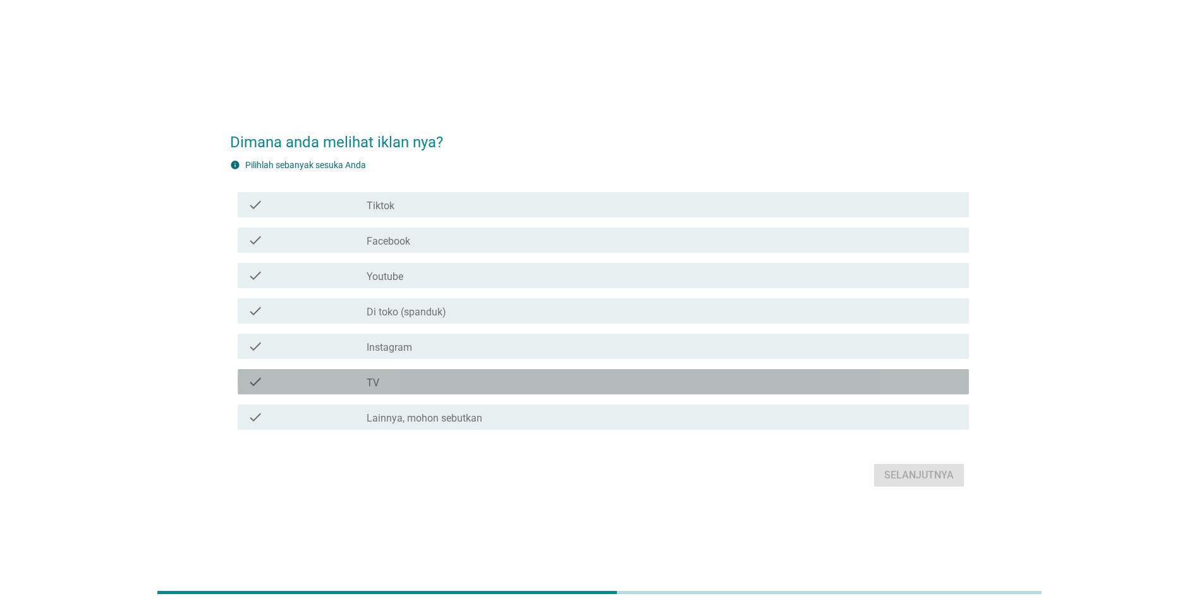
click at [424, 379] on div "check_box_outline_blank TV" at bounding box center [662, 381] width 592 height 15
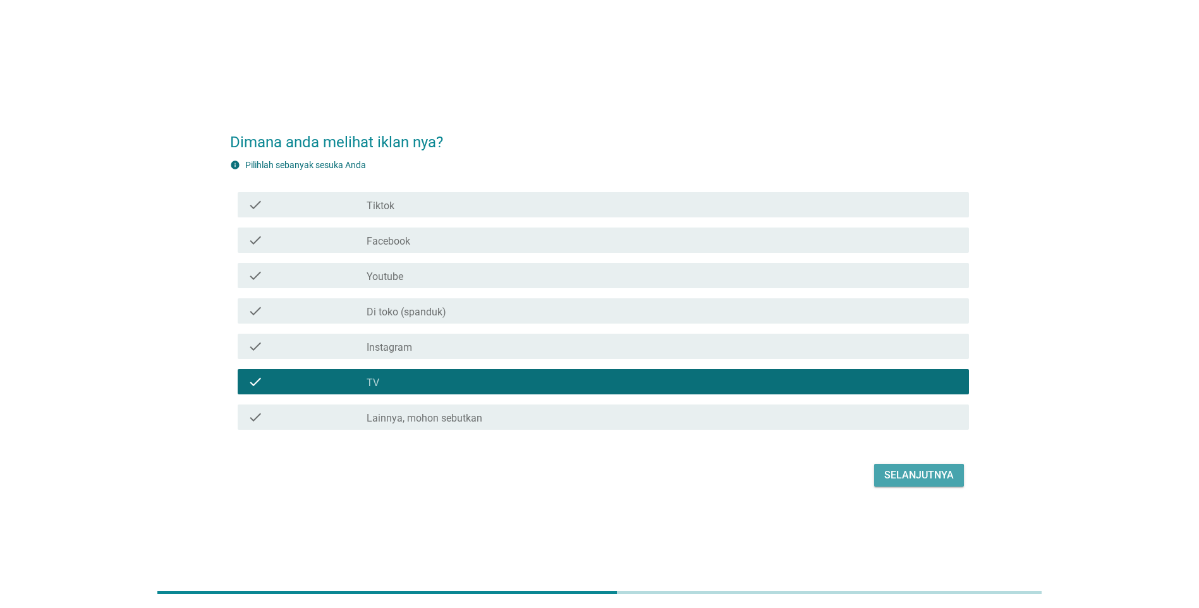
click at [919, 476] on div "Selanjutnya" at bounding box center [919, 475] width 70 height 15
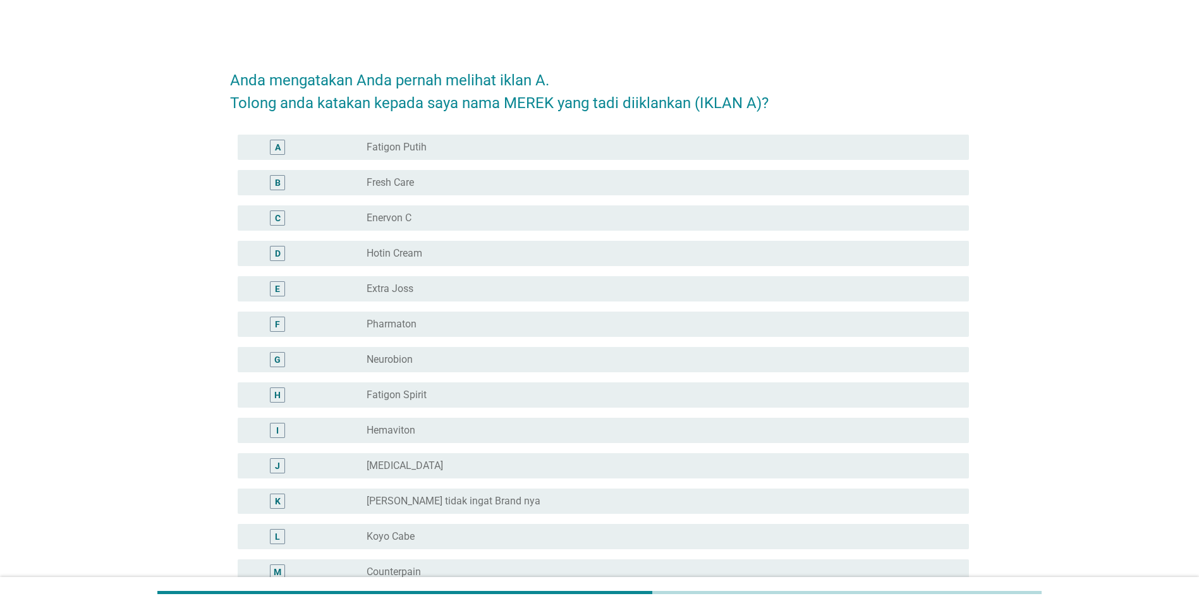
scroll to position [63, 0]
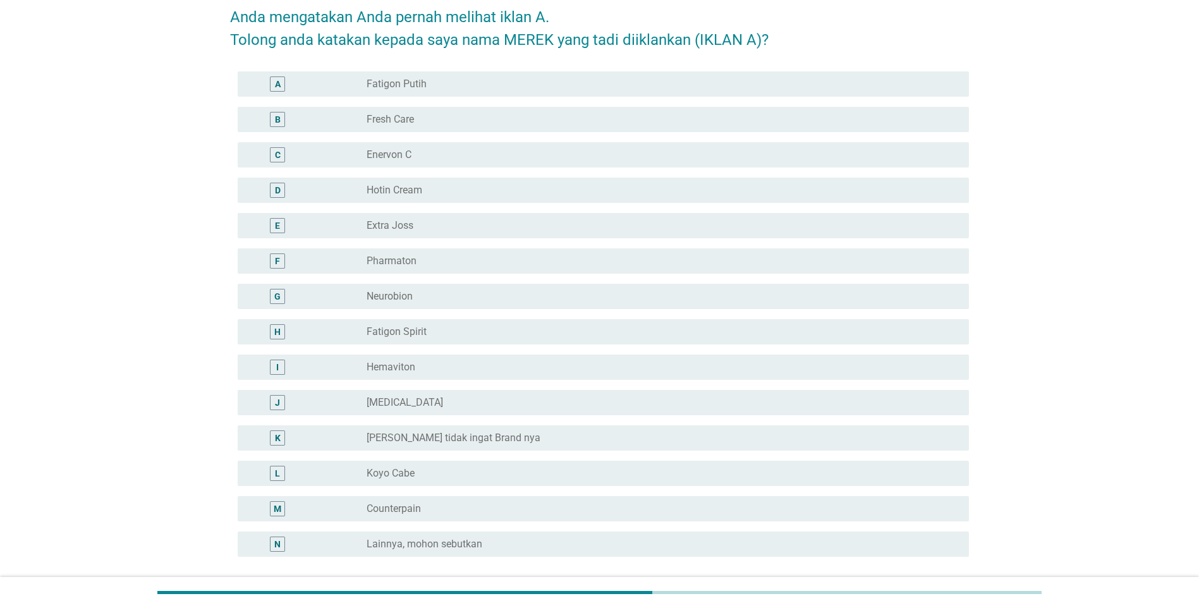
click at [462, 439] on label "[PERSON_NAME] tidak ingat Brand nya" at bounding box center [453, 438] width 174 height 13
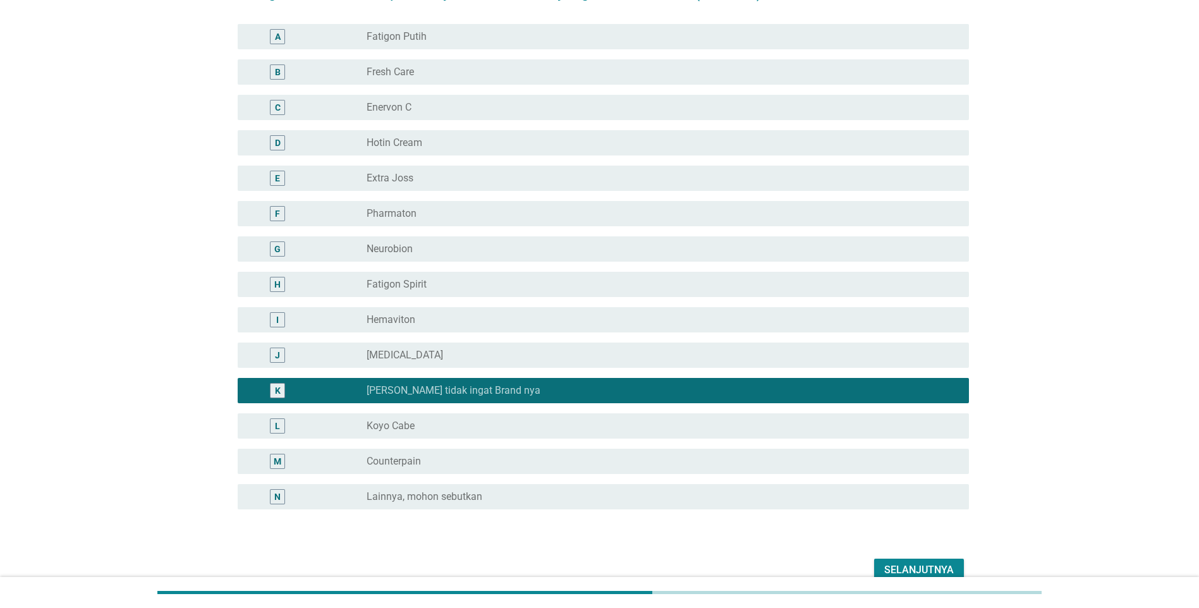
scroll to position [174, 0]
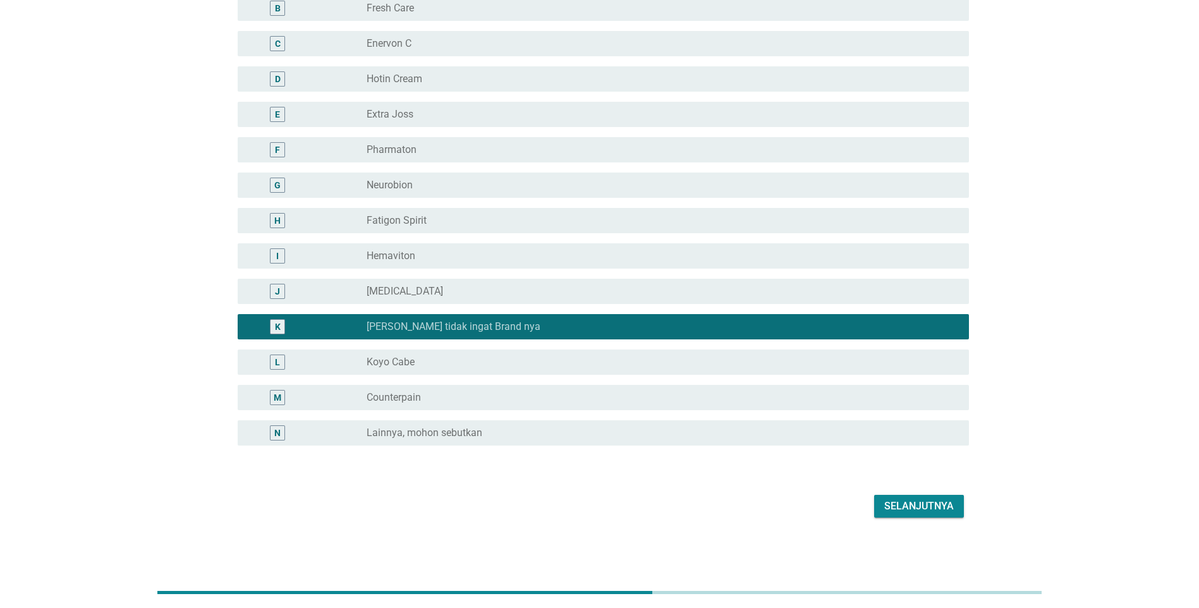
click at [902, 505] on div "Selanjutnya" at bounding box center [919, 506] width 70 height 15
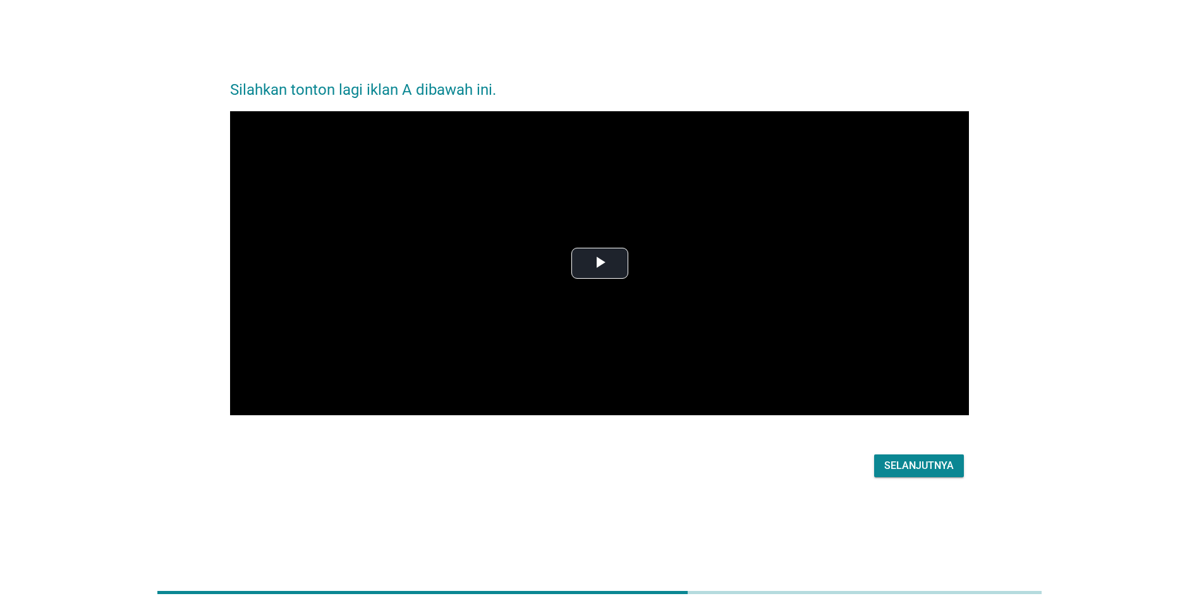
scroll to position [0, 0]
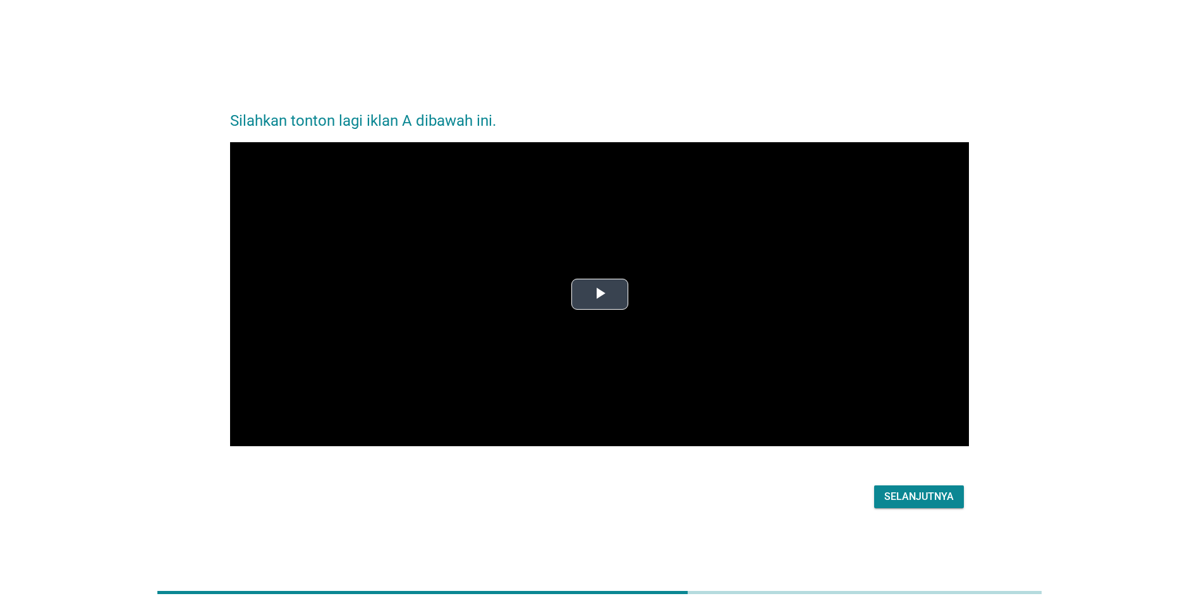
click at [600, 294] on span "Video Player" at bounding box center [600, 294] width 0 height 0
click at [917, 500] on div "Selanjutnya" at bounding box center [919, 496] width 70 height 15
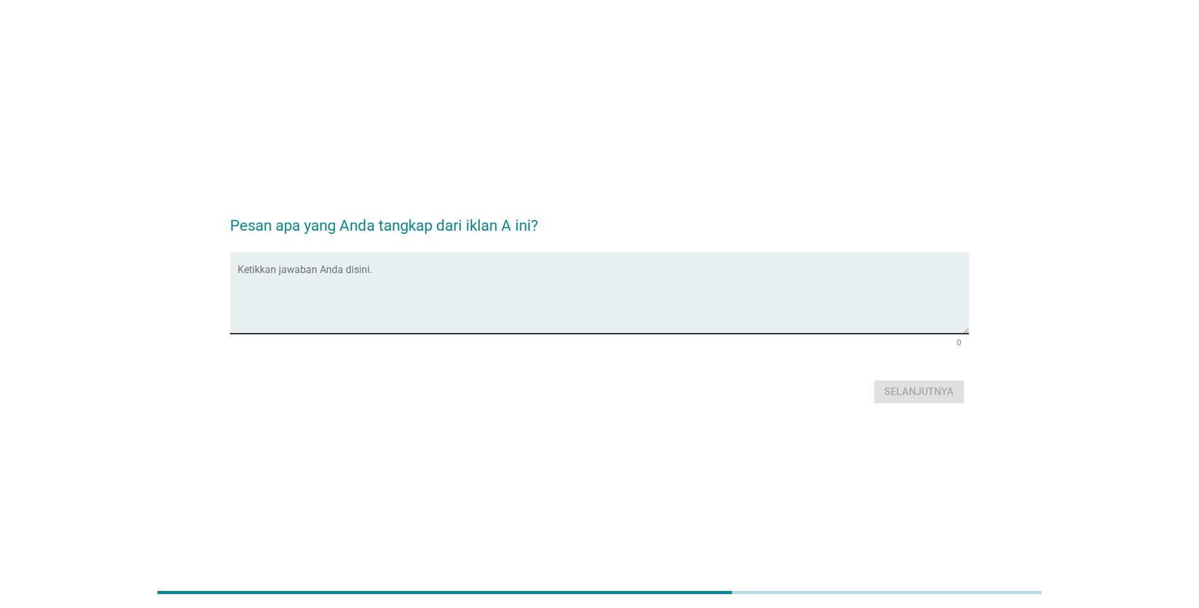
click at [499, 302] on textarea "Ketikkan jawaban Anda disini." at bounding box center [603, 300] width 731 height 66
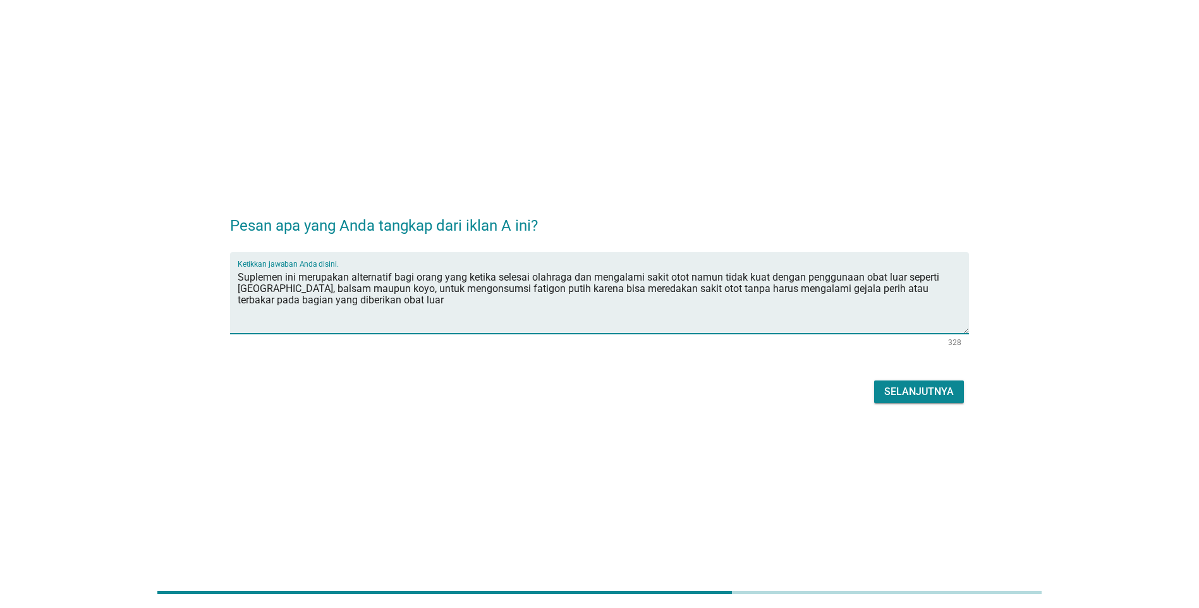
type textarea "Suplemen ini merupakan alternatif bagi orang yang ketika selesai olahraga dan m…"
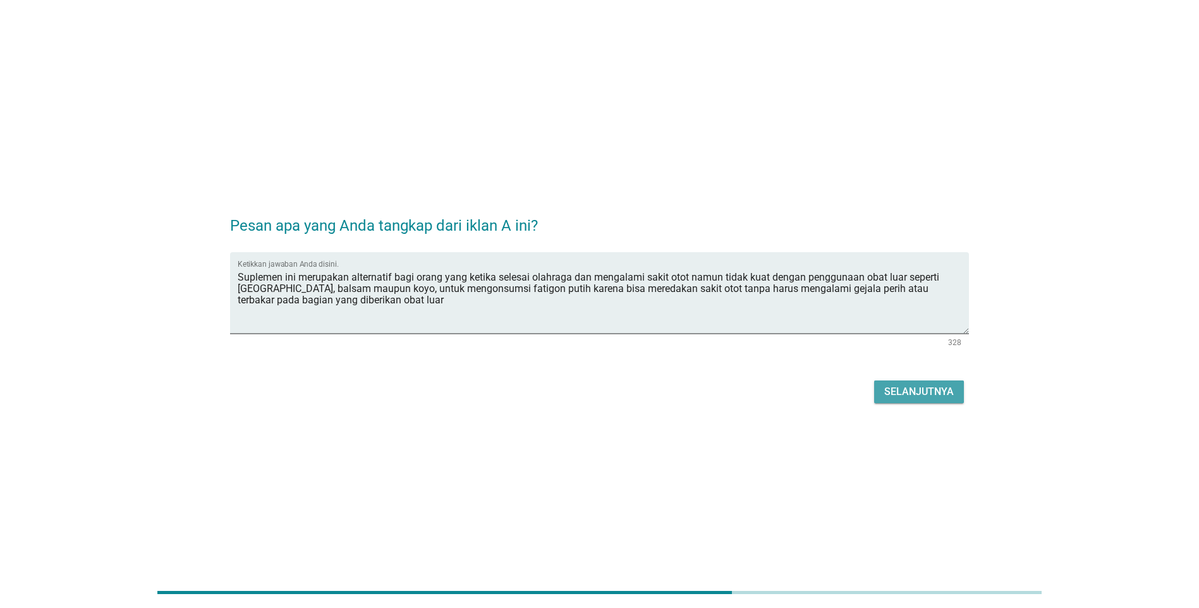
click at [899, 390] on div "Selanjutnya" at bounding box center [919, 391] width 70 height 15
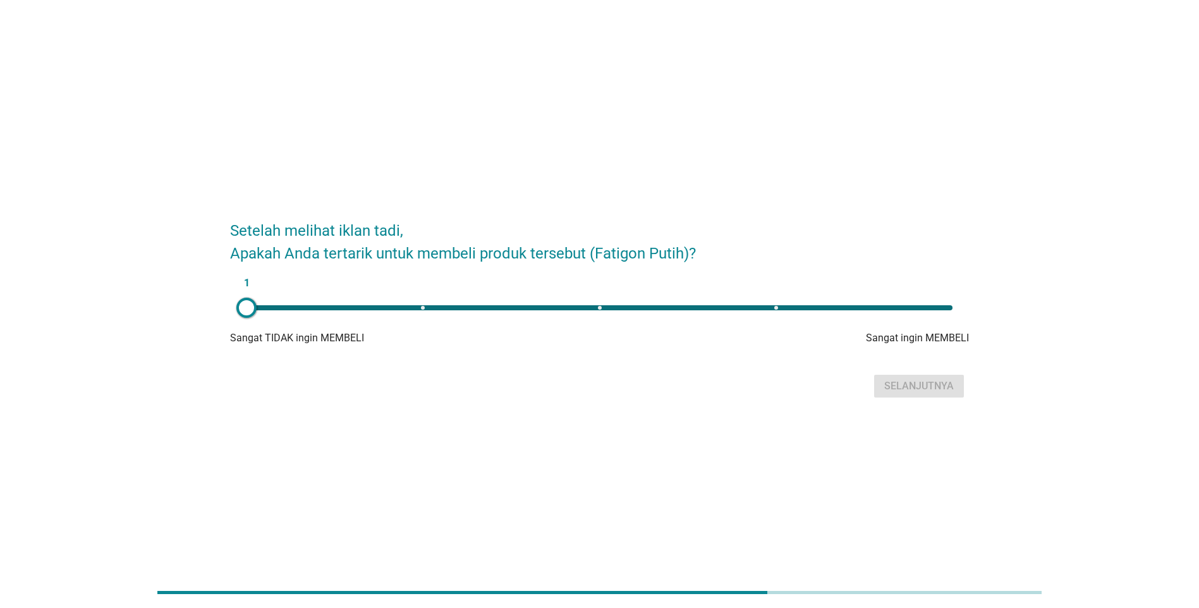
click at [785, 307] on div "1" at bounding box center [599, 307] width 706 height 5
type input "4"
click at [916, 394] on button "Selanjutnya" at bounding box center [919, 386] width 90 height 23
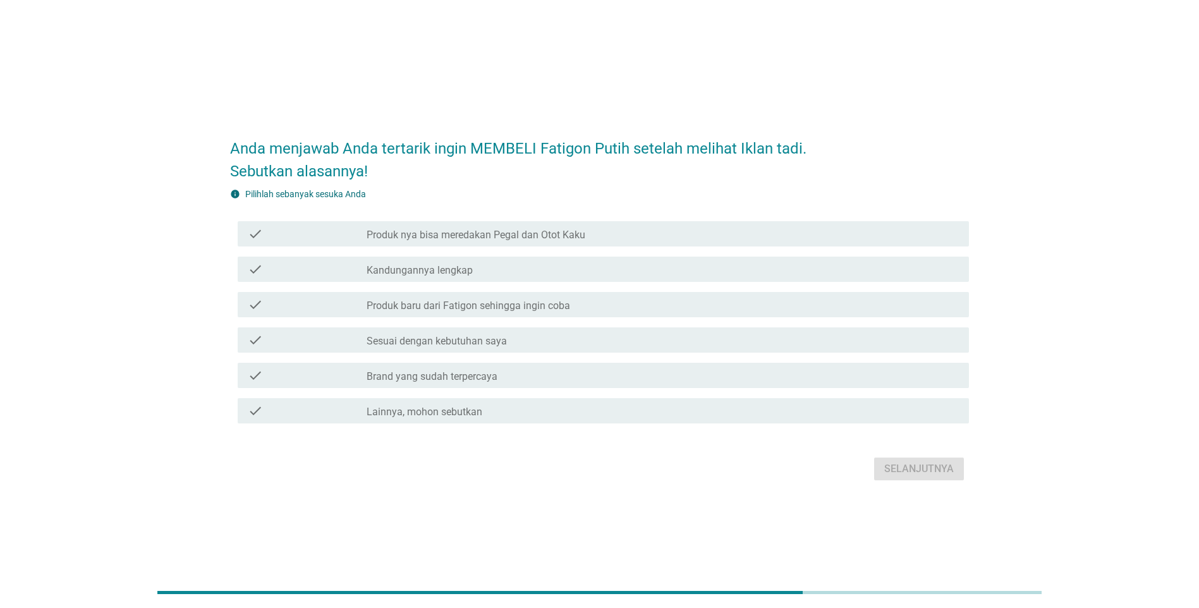
click at [527, 243] on div "check check_box_outline_blank Produk nya bisa meredakan Pegal dan Otot Kaku" at bounding box center [603, 233] width 731 height 25
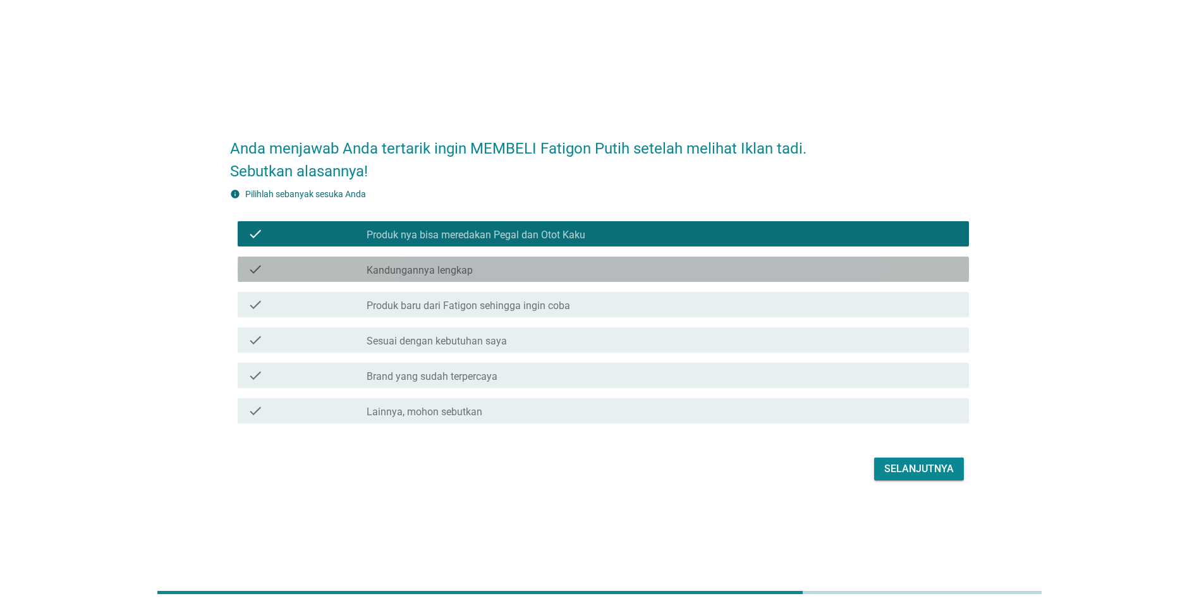
click at [549, 278] on div "check check_box_outline_blank Kandungannya lengkap" at bounding box center [603, 269] width 731 height 25
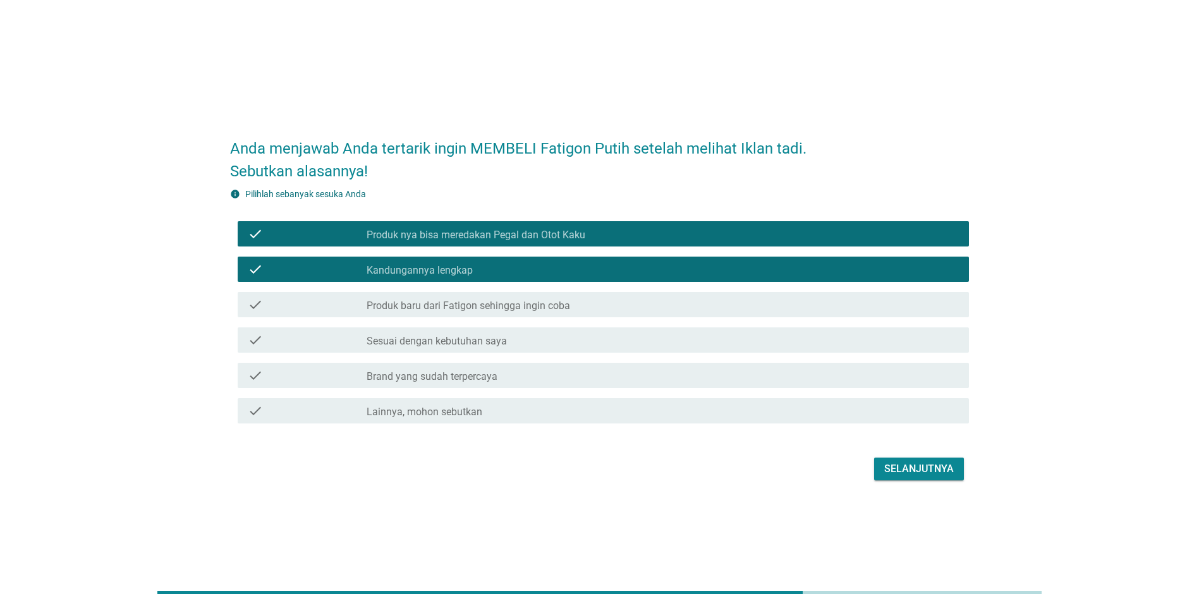
click at [550, 373] on div "check_box_outline_blank Brand yang sudah terpercaya" at bounding box center [662, 375] width 592 height 15
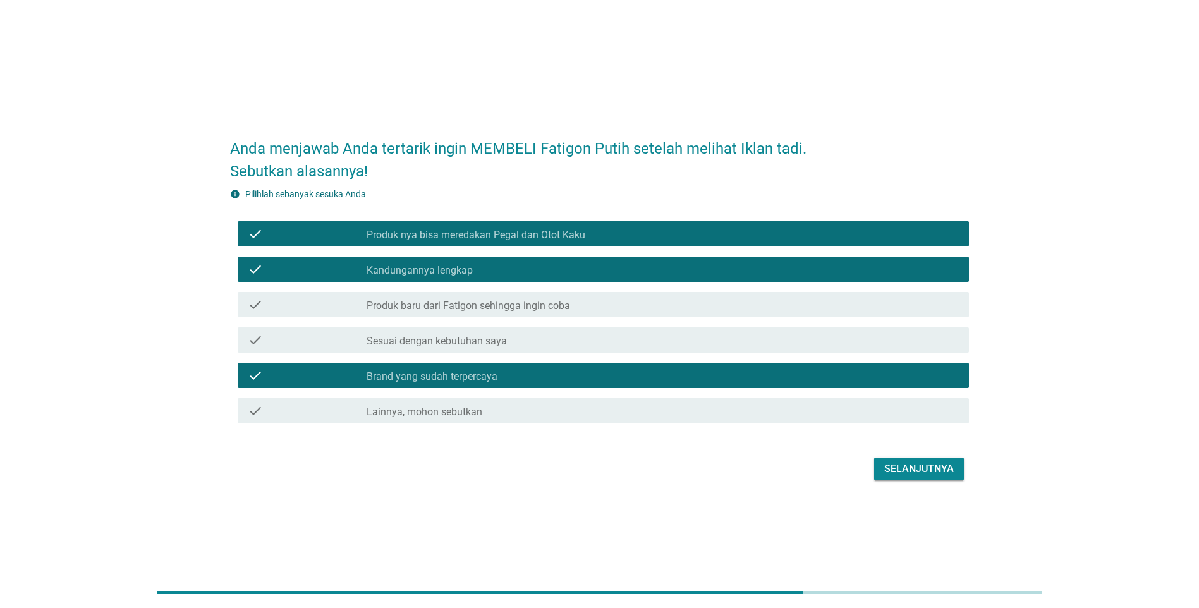
click at [891, 467] on div "Selanjutnya" at bounding box center [919, 468] width 70 height 15
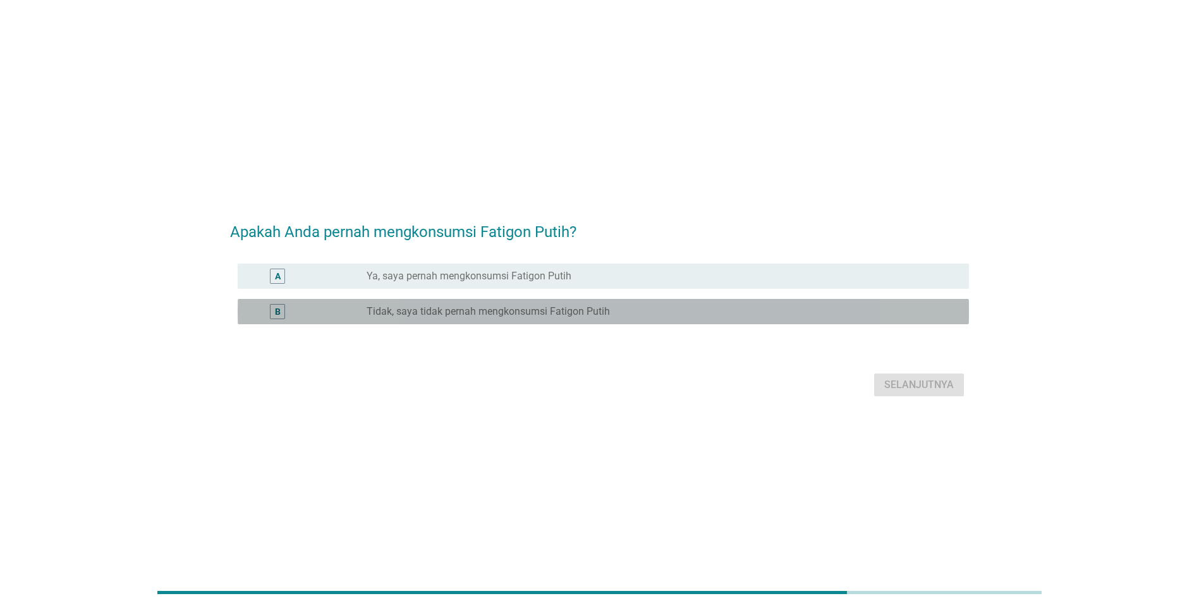
click at [513, 311] on label "Tidak, saya tidak pernah mengkonsumsi Fatigon Putih" at bounding box center [487, 311] width 243 height 13
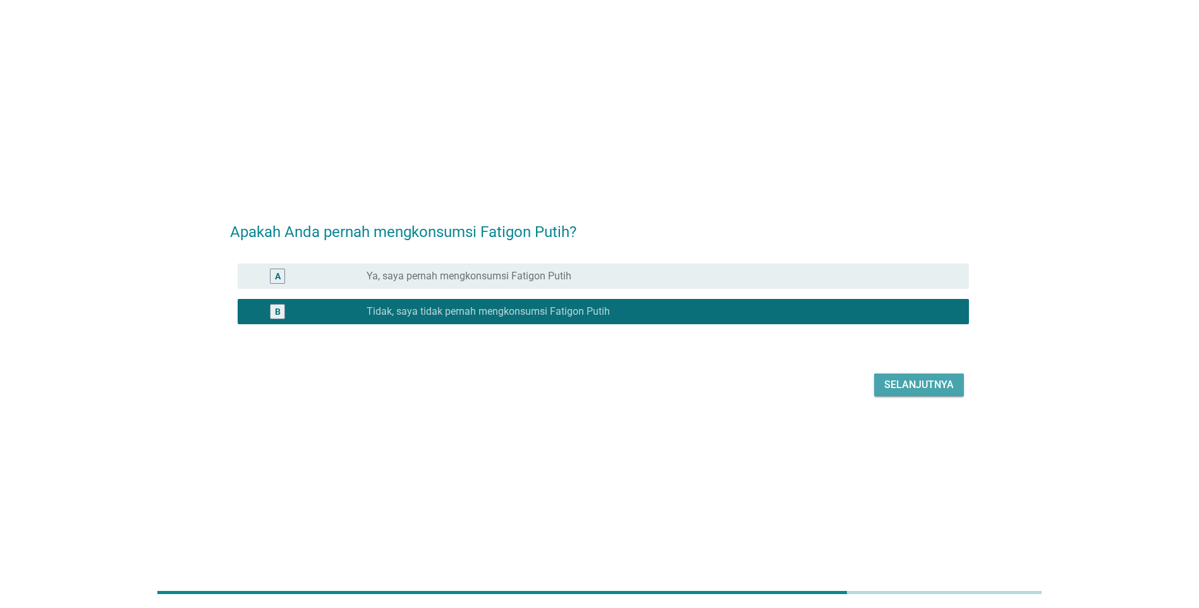
click at [933, 387] on div "Selanjutnya" at bounding box center [919, 384] width 70 height 15
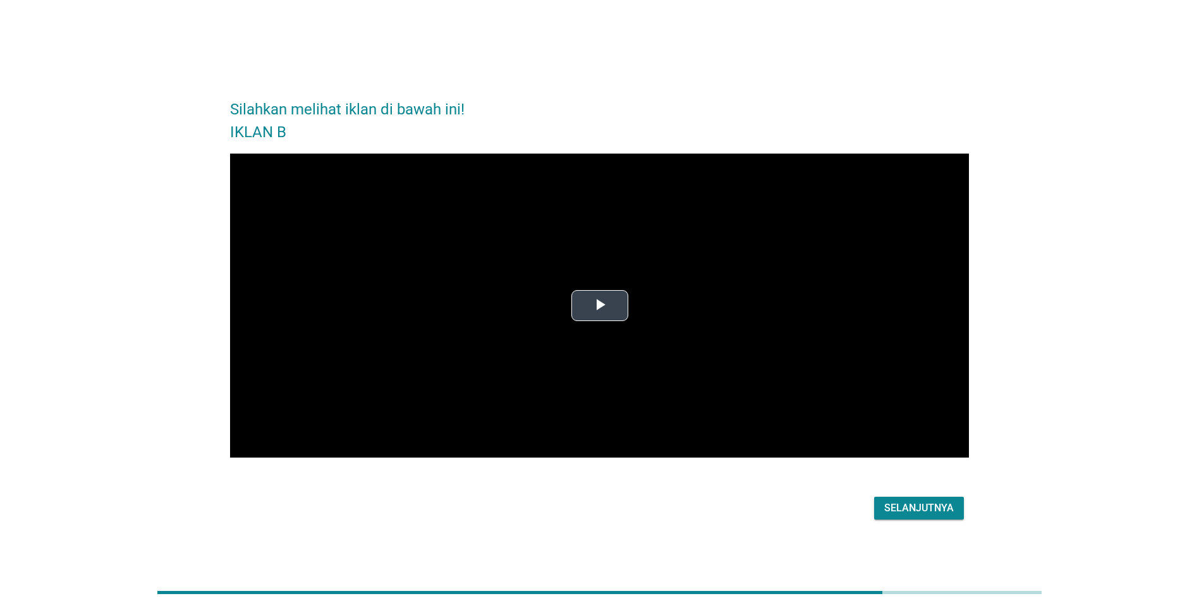
click at [600, 305] on span "Video Player" at bounding box center [600, 305] width 0 height 0
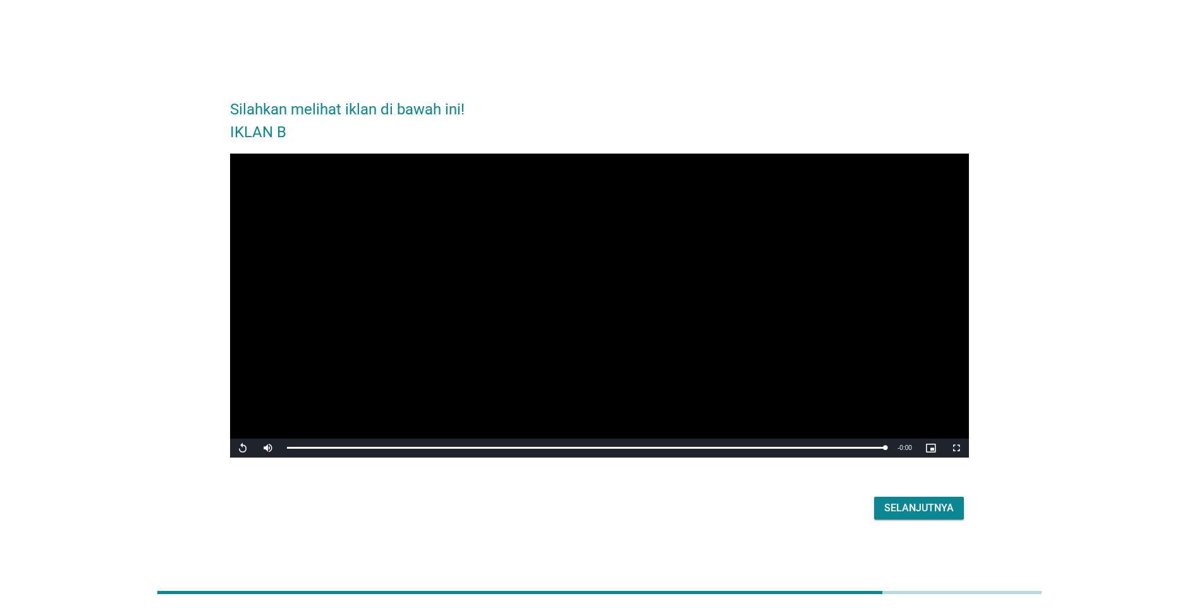
click at [917, 506] on div "Selanjutnya" at bounding box center [919, 507] width 70 height 15
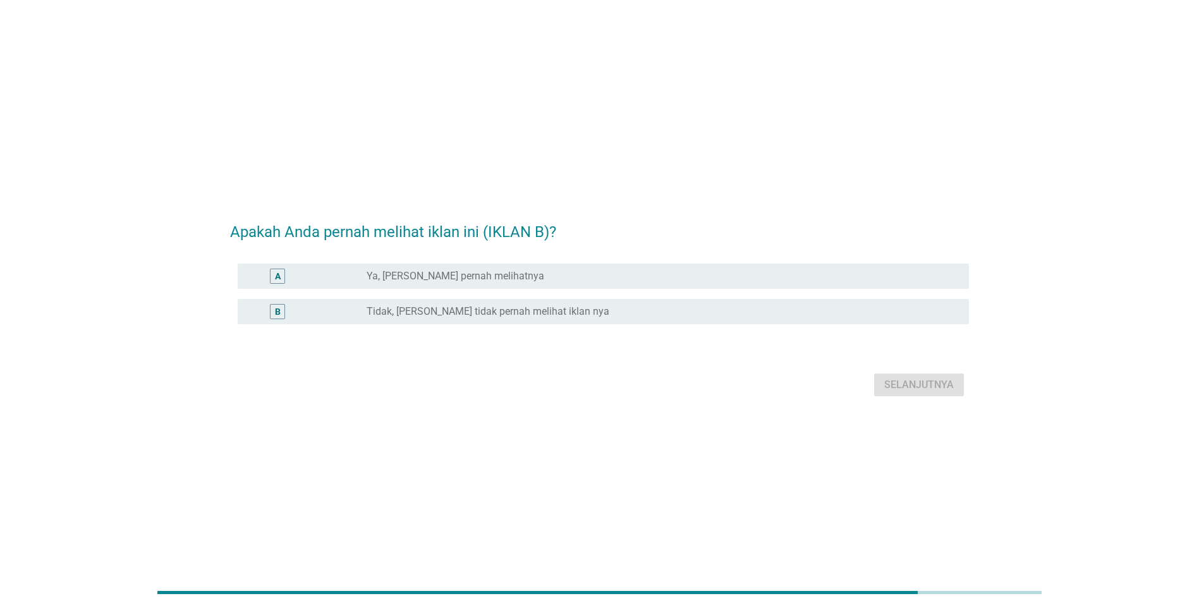
click at [527, 313] on label "Tidak, [PERSON_NAME] tidak pernah melihat iklan nya" at bounding box center [487, 311] width 243 height 13
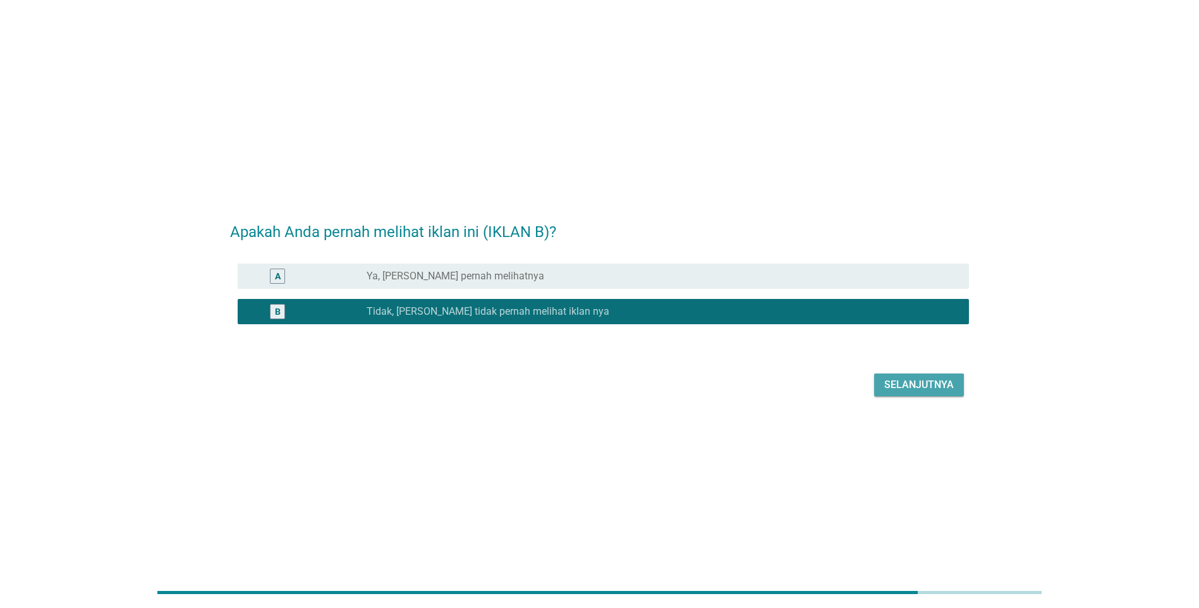
click at [896, 389] on div "Selanjutnya" at bounding box center [919, 384] width 70 height 15
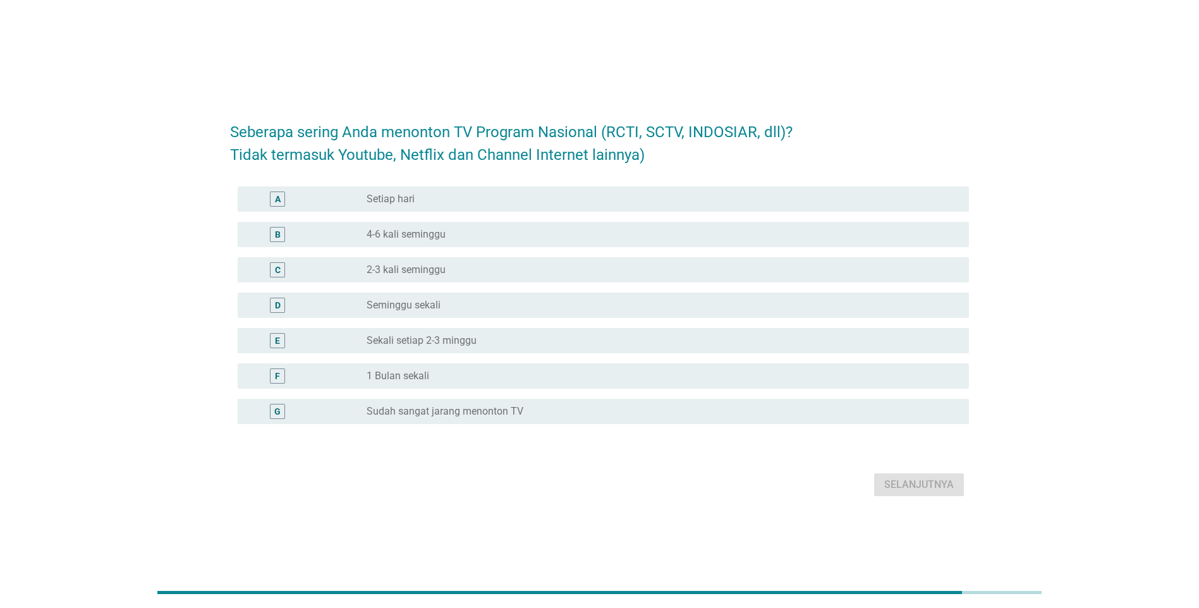
click at [489, 420] on div "G radio_button_unchecked Sudah sangat jarang menonton TV" at bounding box center [603, 411] width 731 height 25
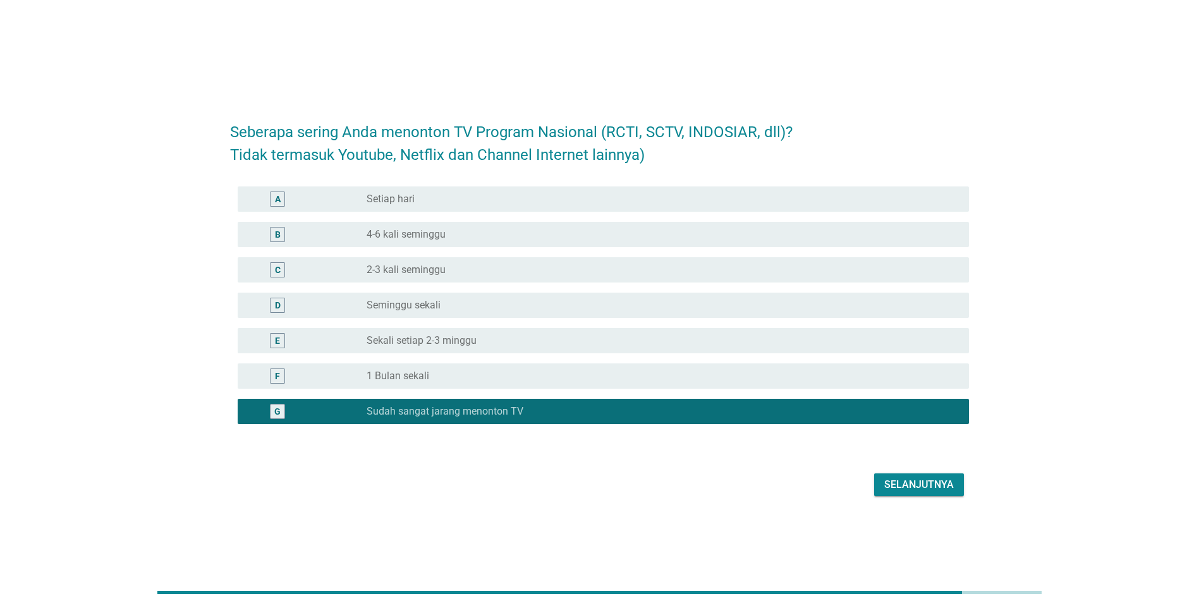
click at [917, 496] on div "Selanjutnya" at bounding box center [599, 484] width 739 height 30
click at [918, 489] on div "Selanjutnya" at bounding box center [919, 484] width 70 height 15
